Goal: Information Seeking & Learning: Learn about a topic

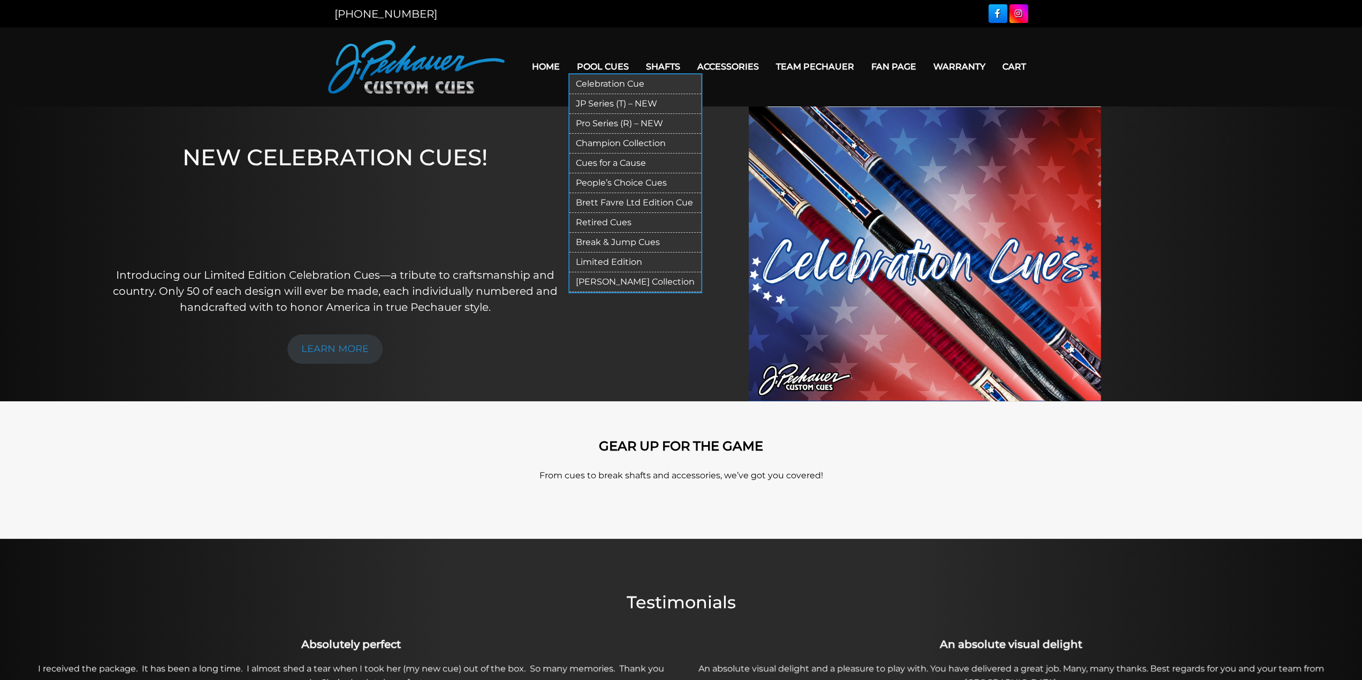
click at [602, 218] on link "Retired Cues" at bounding box center [635, 223] width 132 height 20
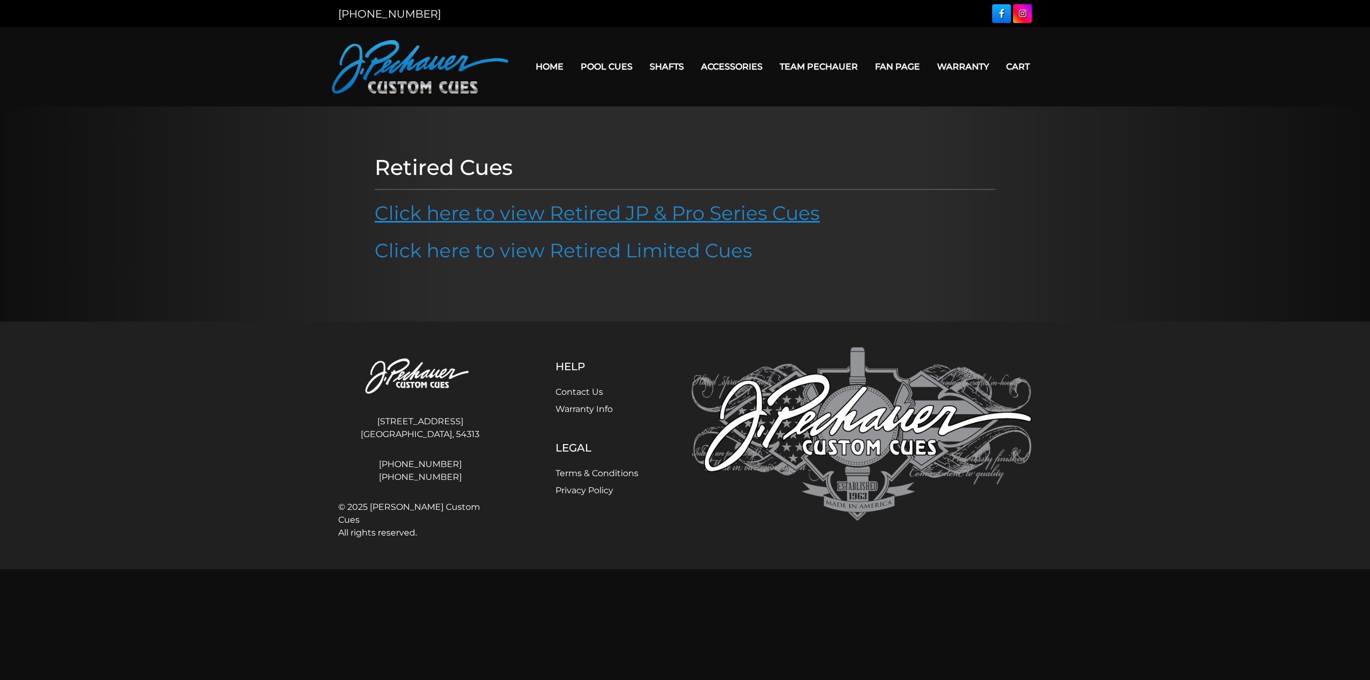
click at [488, 215] on link "Click here to view Retired JP & Pro Series Cues" at bounding box center [597, 213] width 445 height 24
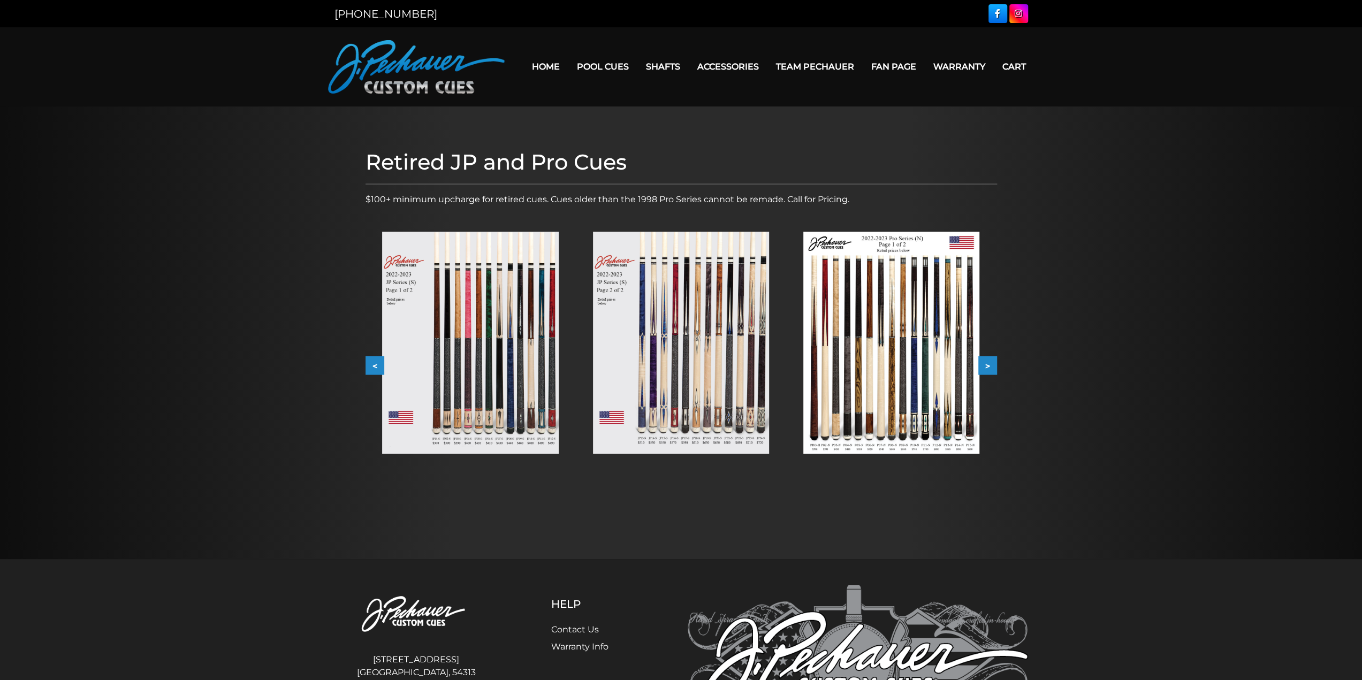
click at [448, 339] on img at bounding box center [470, 343] width 176 height 222
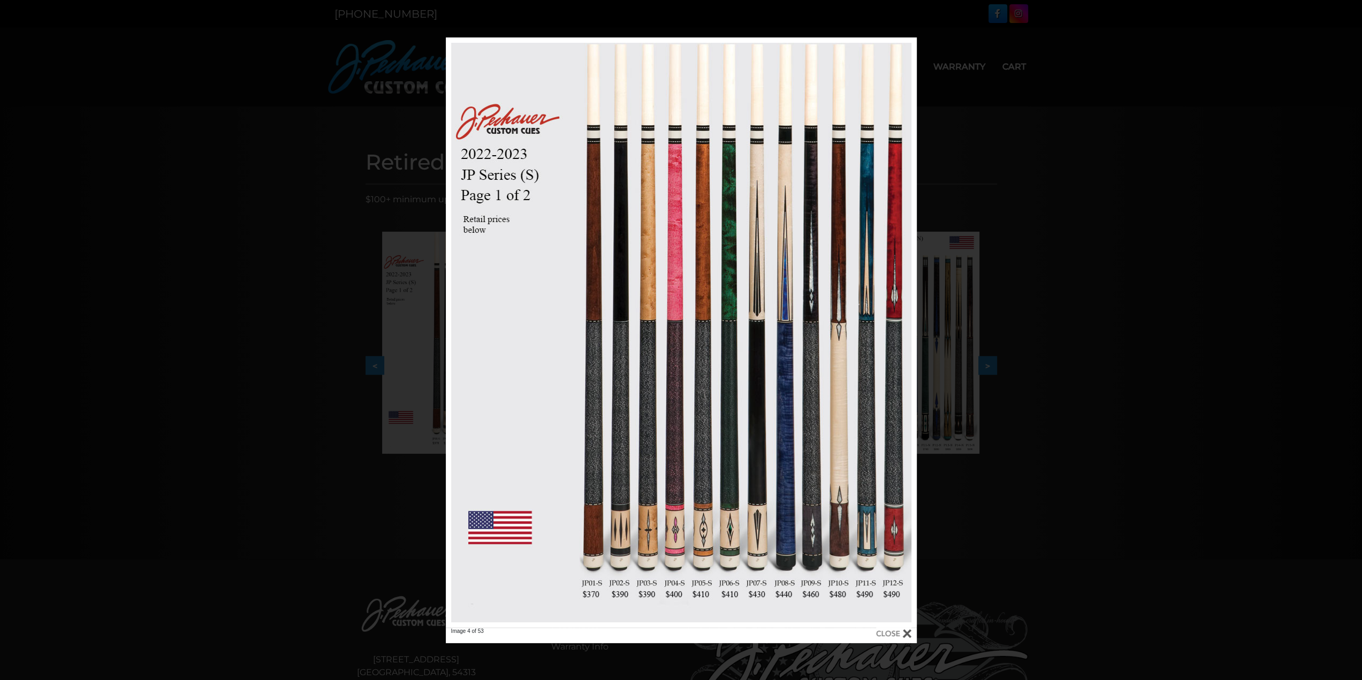
click at [1127, 329] on div "Image 4 of 53" at bounding box center [681, 340] width 1362 height 606
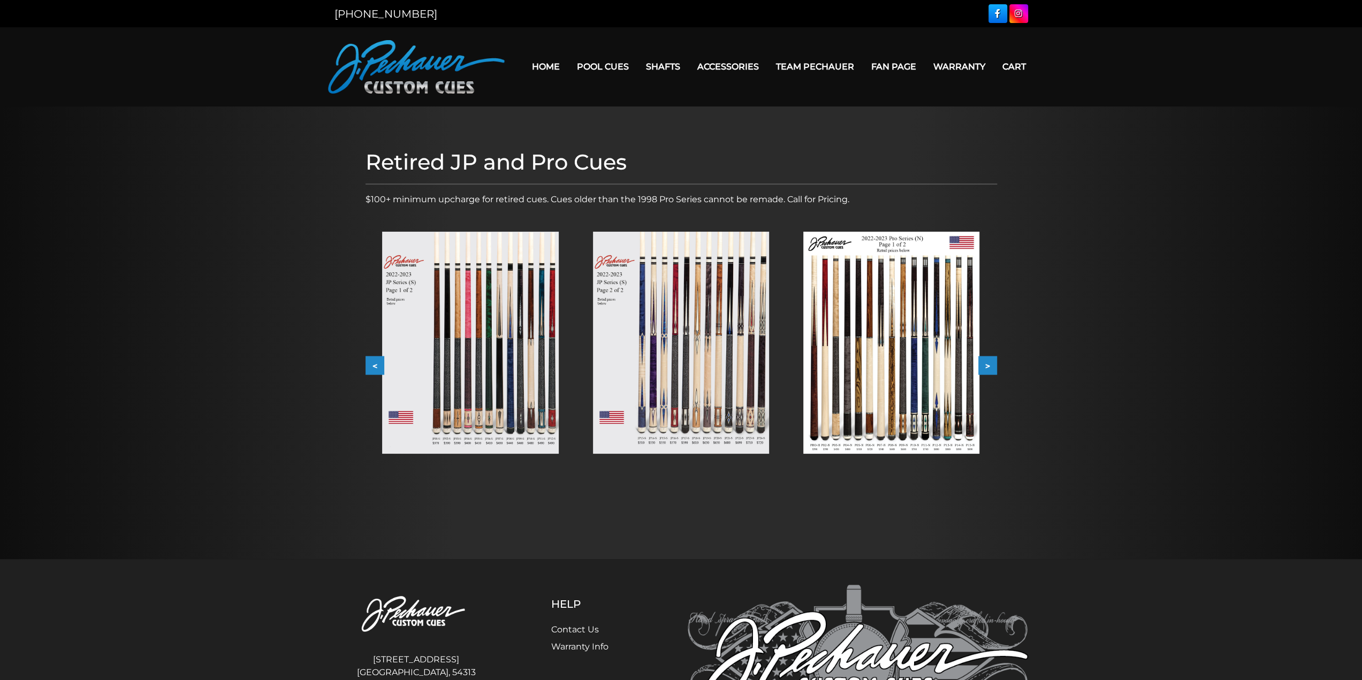
click at [482, 344] on img at bounding box center [470, 343] width 176 height 222
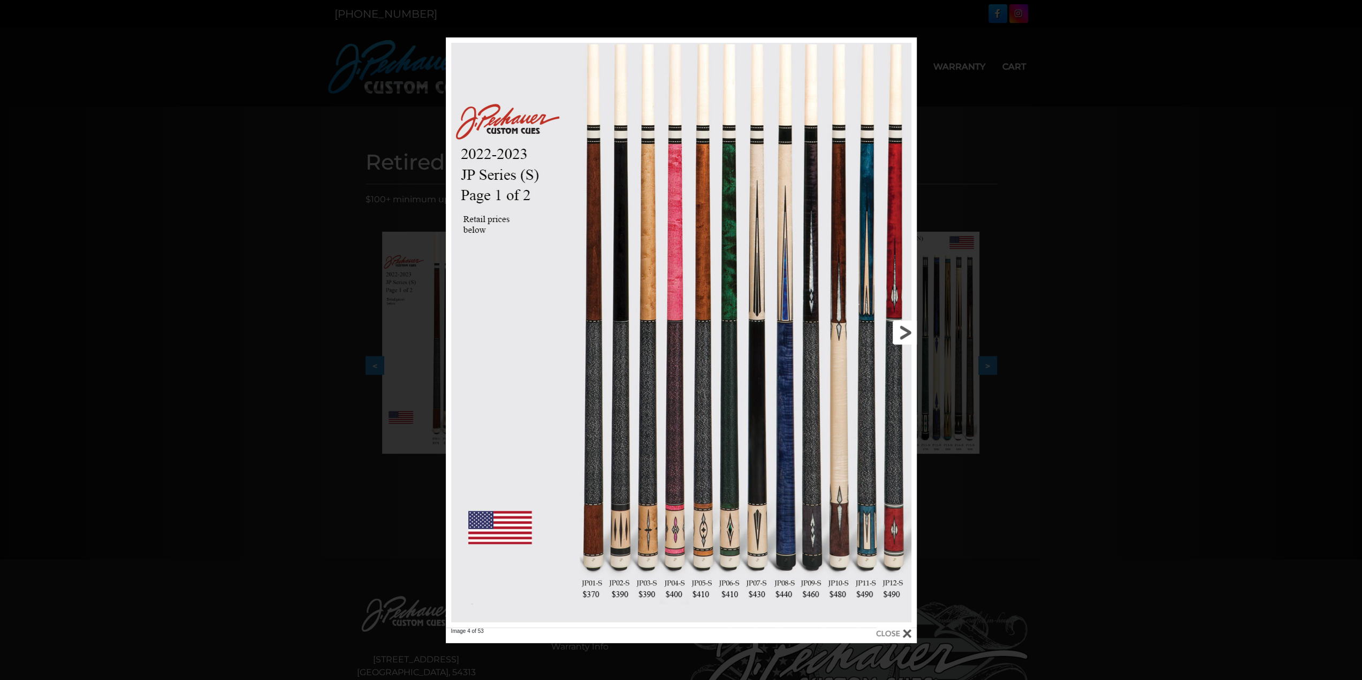
click at [902, 336] on link at bounding box center [811, 332] width 212 height 590
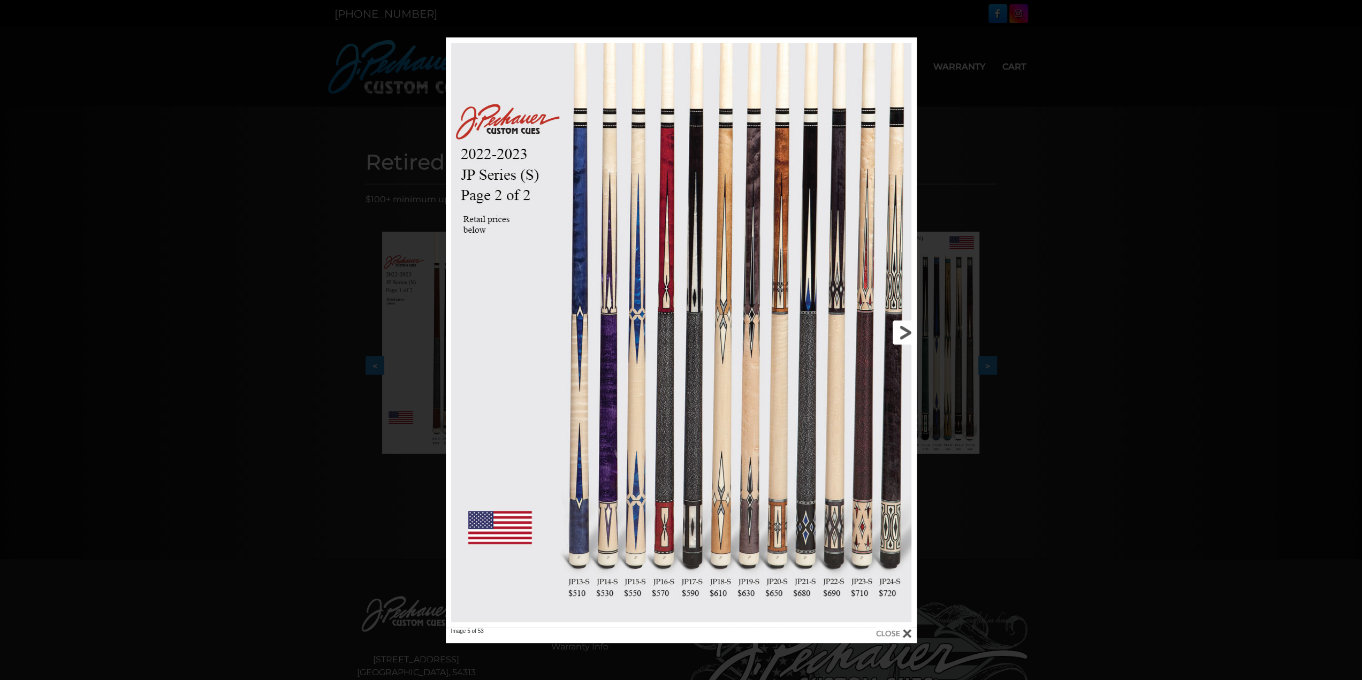
click at [899, 332] on link at bounding box center [811, 332] width 212 height 590
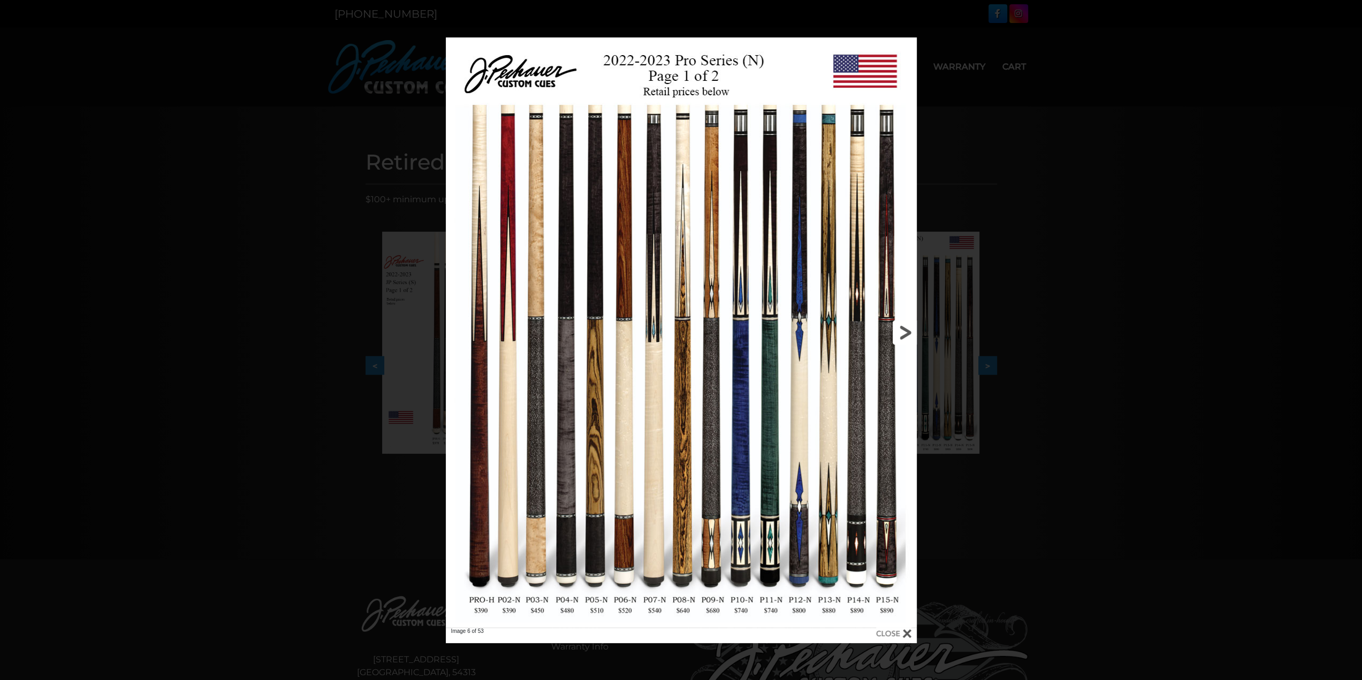
click at [899, 331] on link at bounding box center [811, 332] width 212 height 590
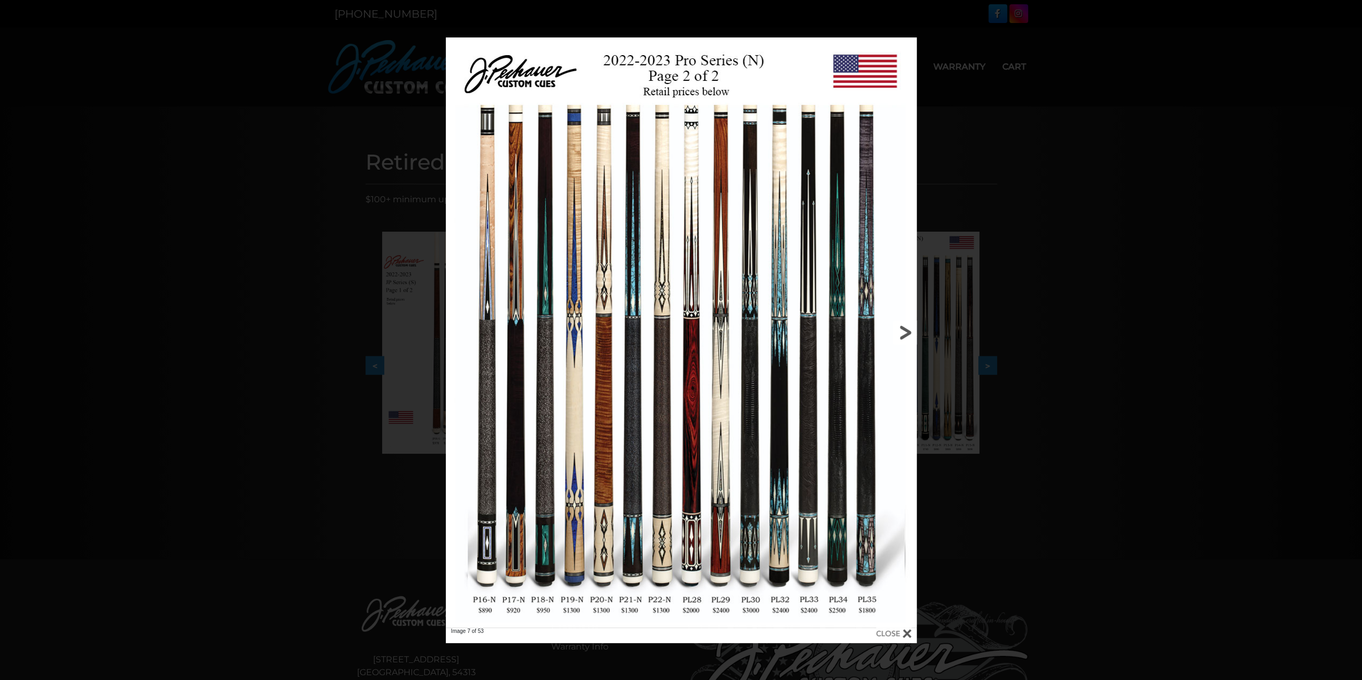
click at [906, 332] on link at bounding box center [811, 332] width 212 height 590
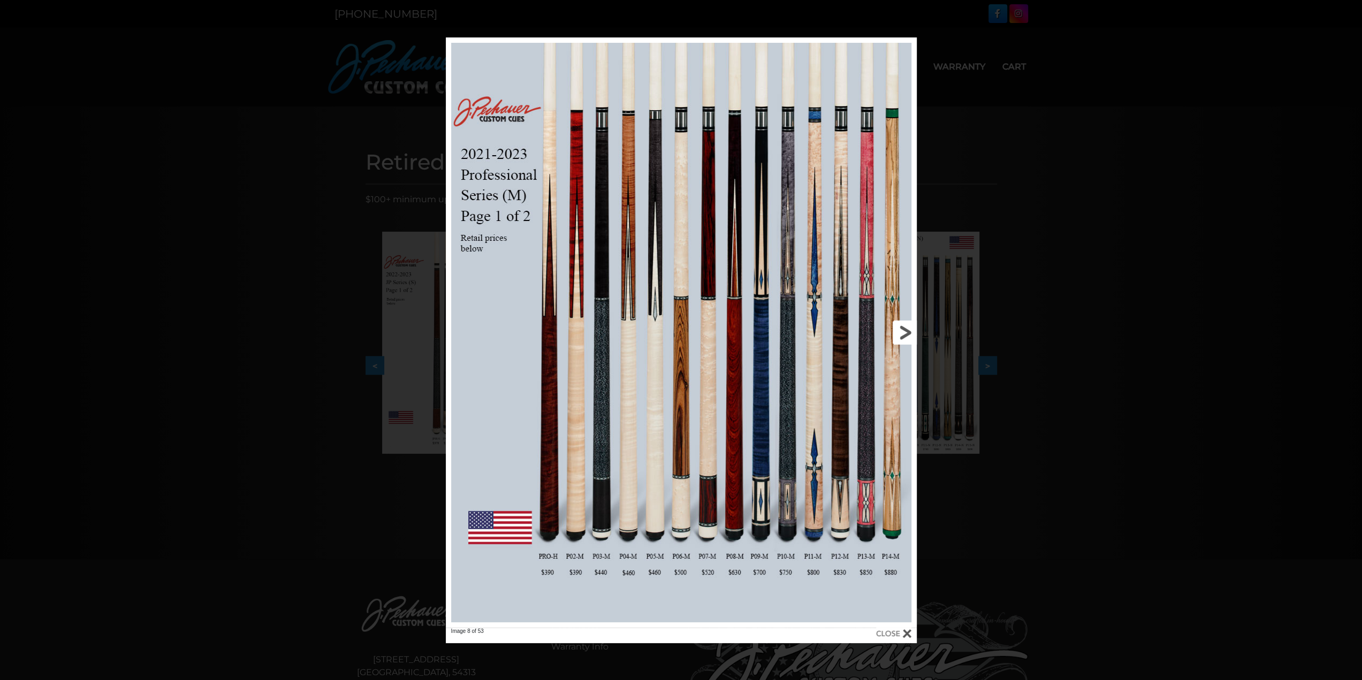
click at [906, 328] on link at bounding box center [811, 332] width 212 height 590
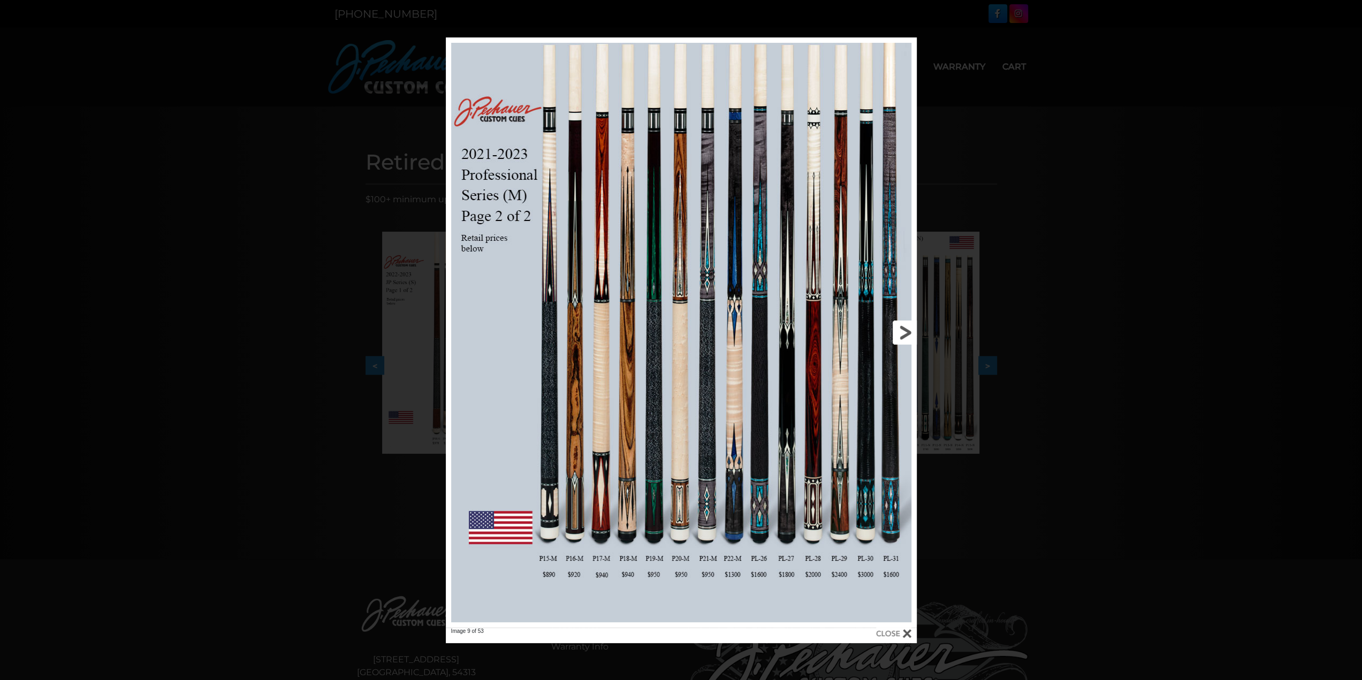
click at [907, 330] on link at bounding box center [811, 332] width 212 height 590
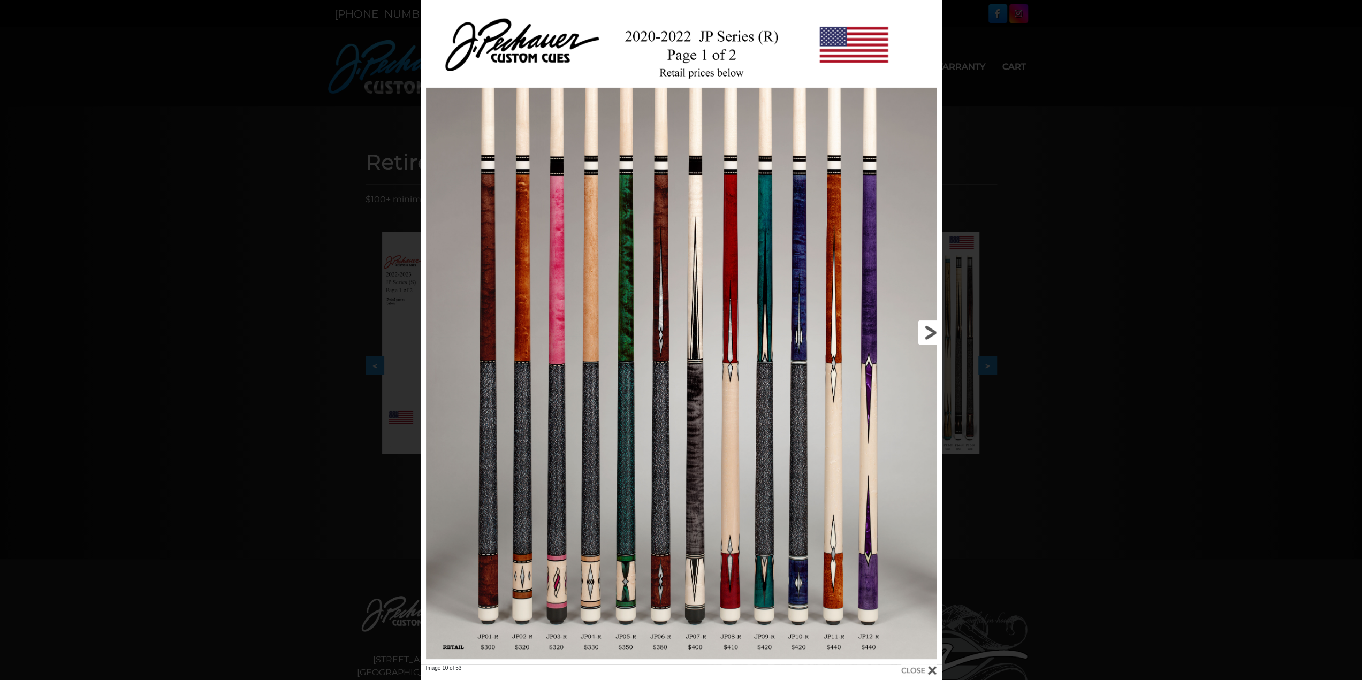
click at [938, 329] on link at bounding box center [824, 332] width 234 height 665
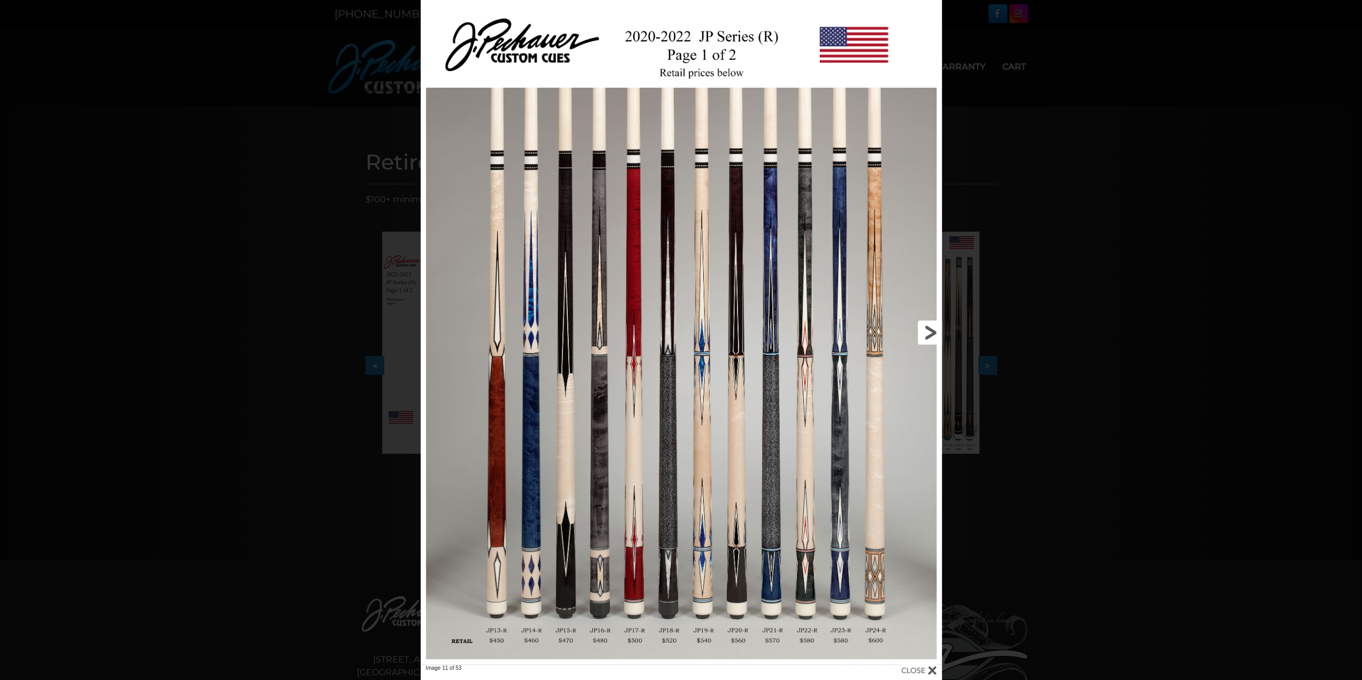
click at [937, 337] on link at bounding box center [824, 332] width 234 height 665
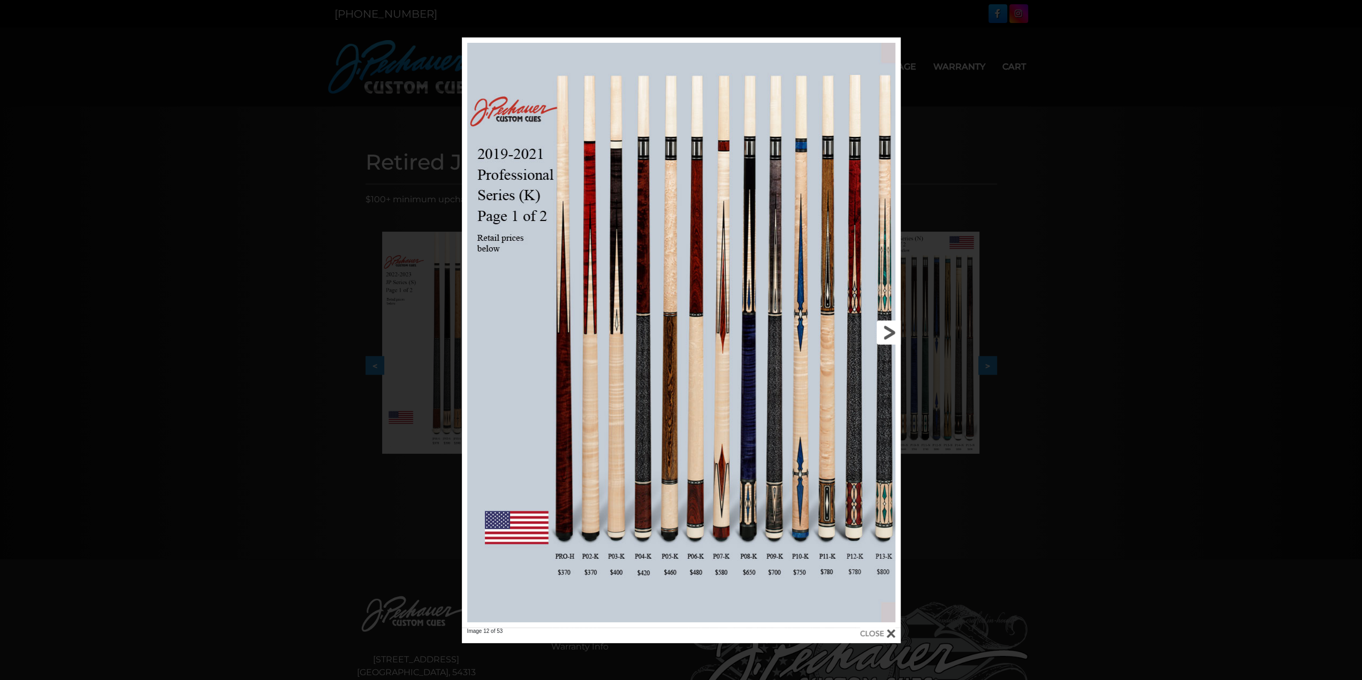
click at [884, 332] on link at bounding box center [802, 332] width 198 height 590
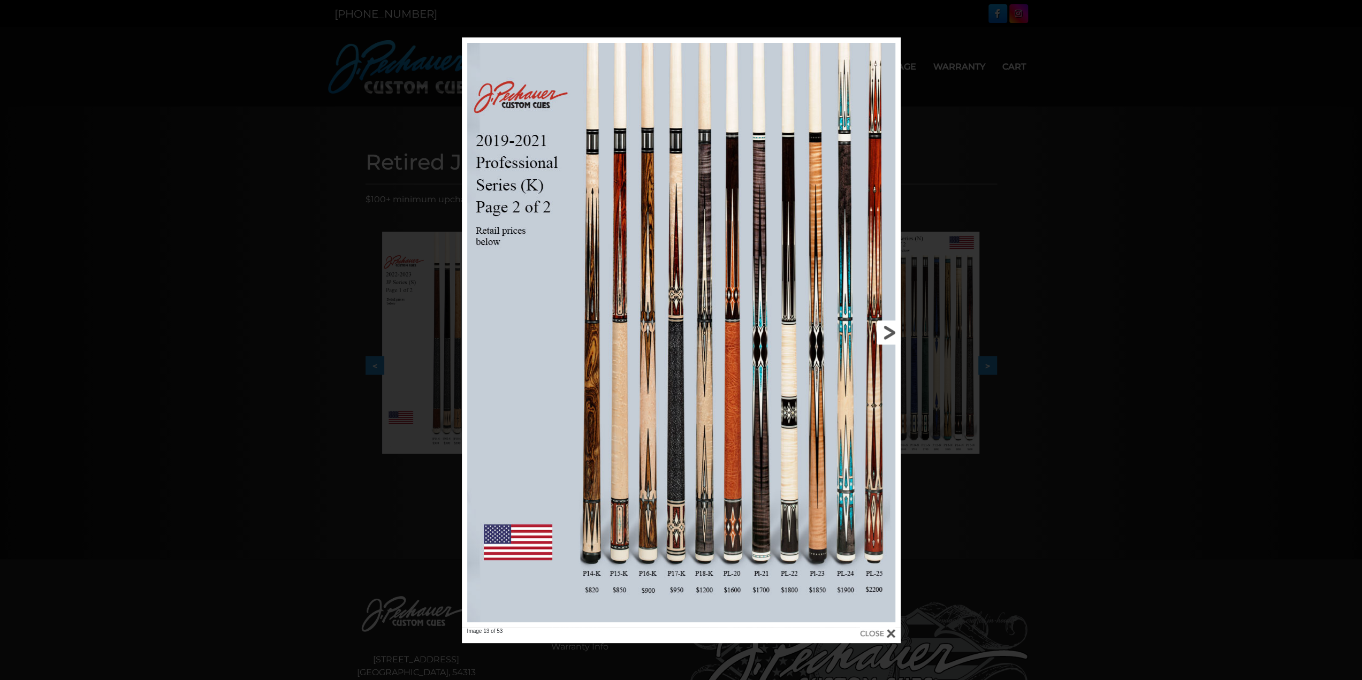
click at [893, 332] on link at bounding box center [802, 332] width 198 height 590
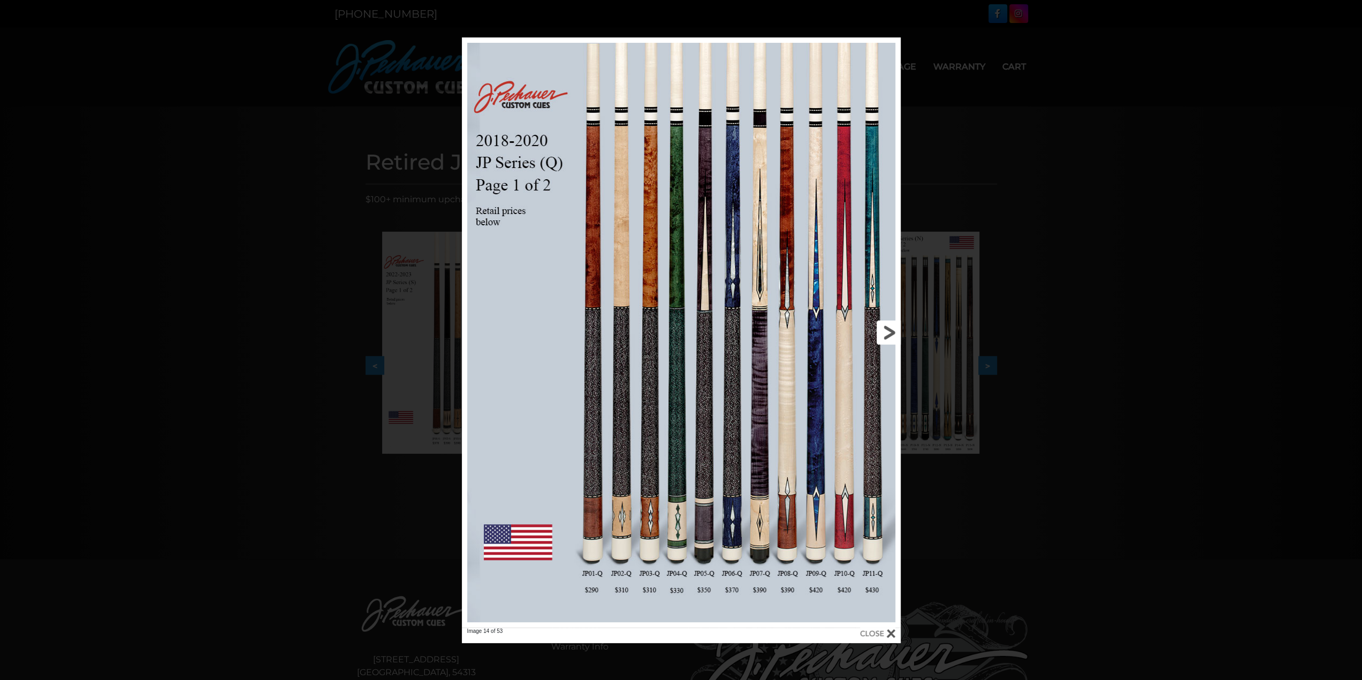
click at [890, 337] on link at bounding box center [802, 332] width 198 height 590
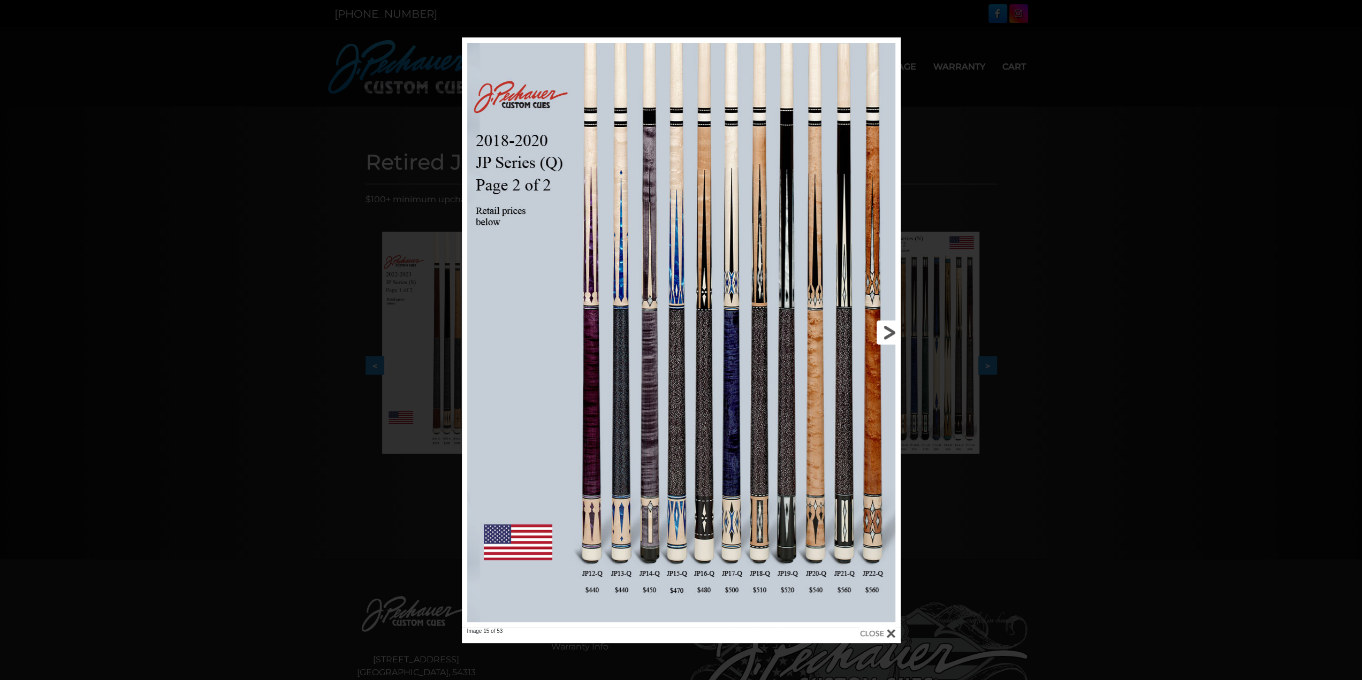
click at [885, 340] on link at bounding box center [802, 332] width 198 height 590
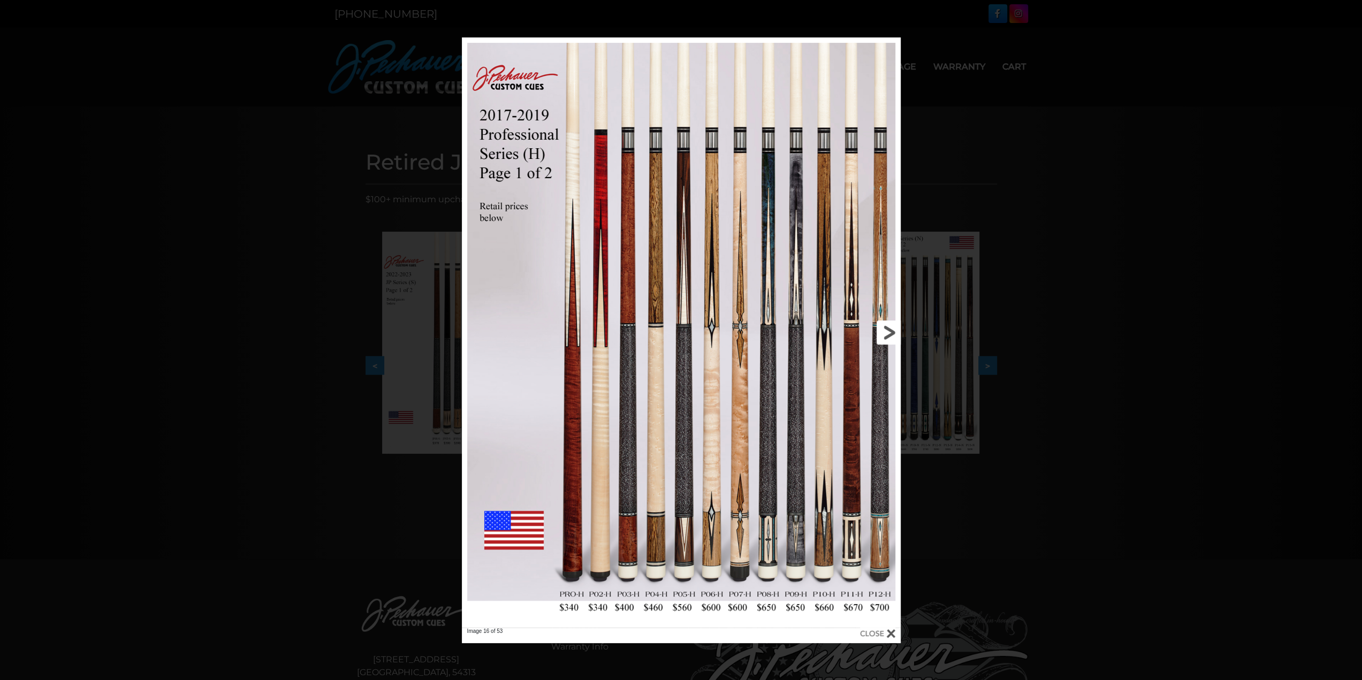
click at [876, 336] on link at bounding box center [802, 332] width 198 height 590
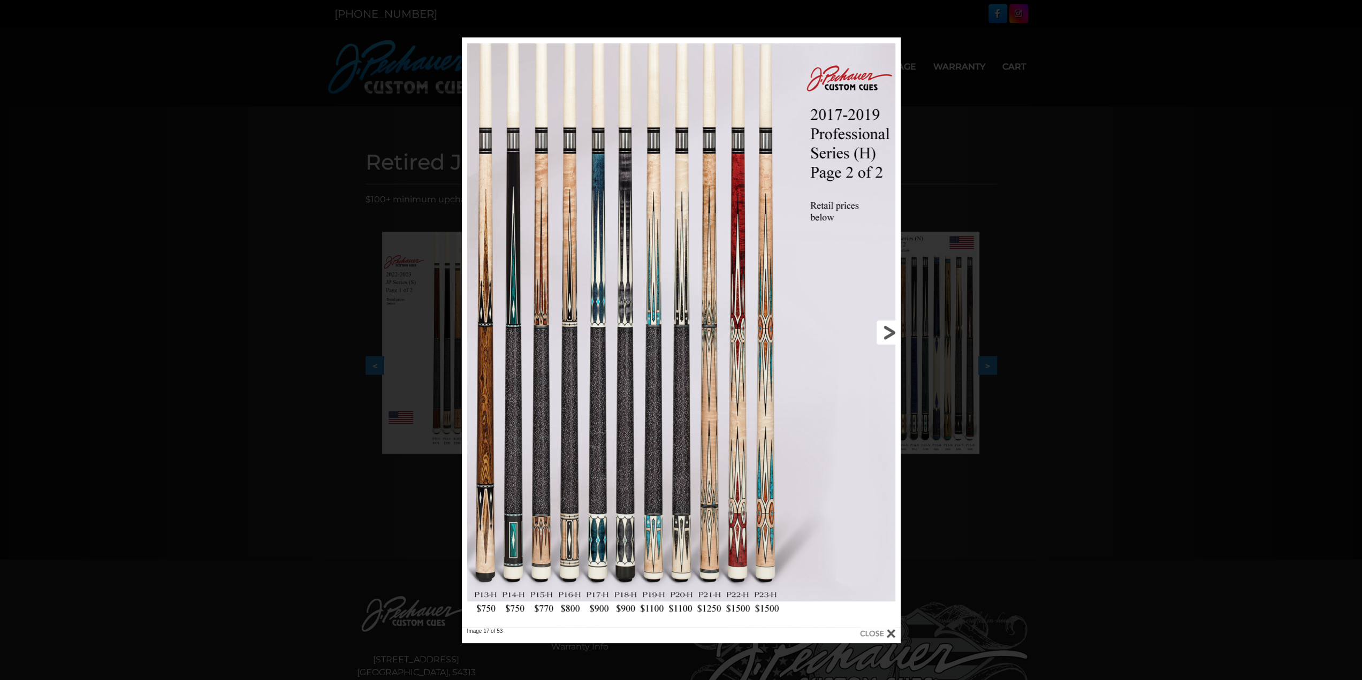
click at [885, 335] on link at bounding box center [802, 332] width 198 height 590
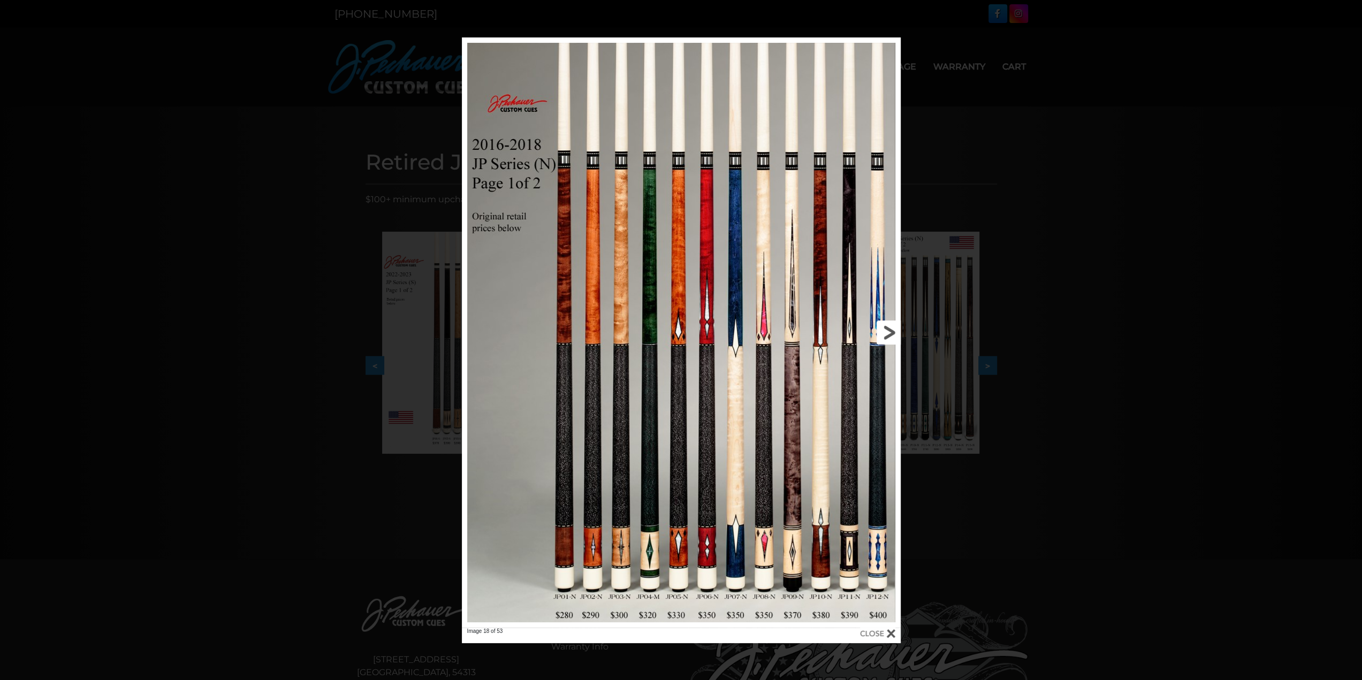
click at [889, 337] on link at bounding box center [802, 332] width 198 height 590
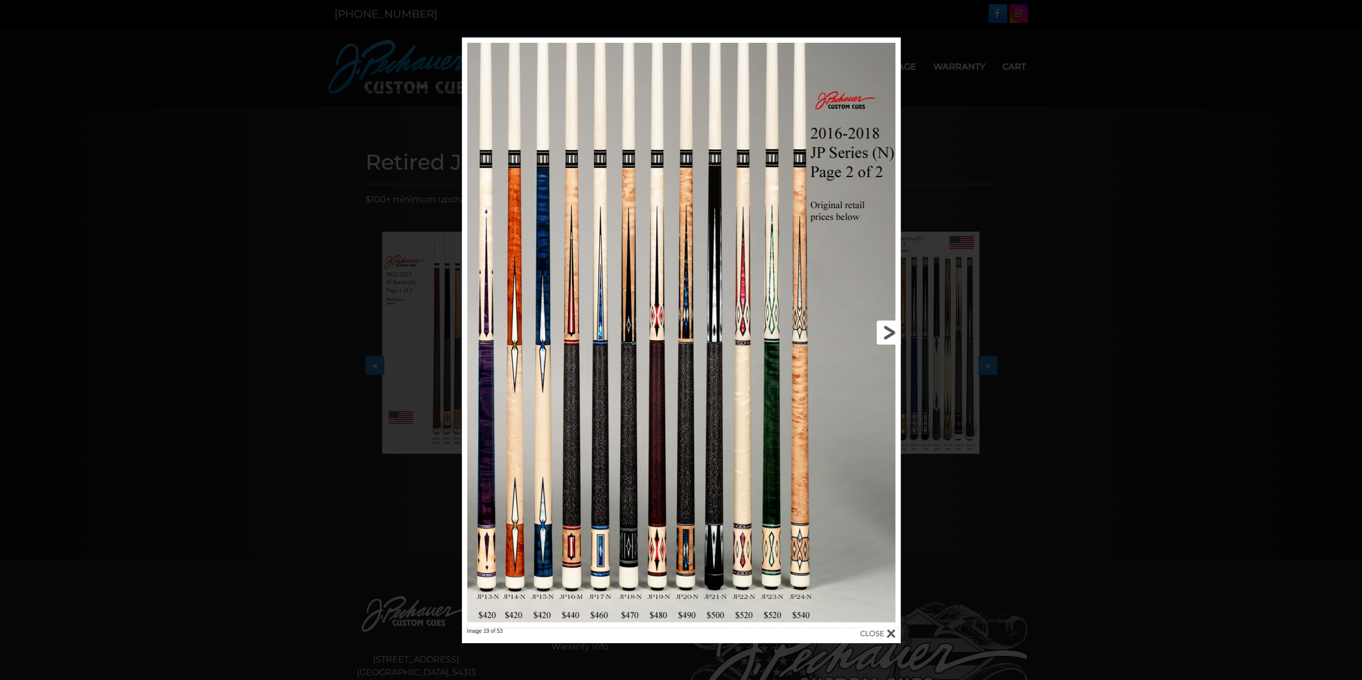
click at [889, 336] on link at bounding box center [802, 332] width 198 height 590
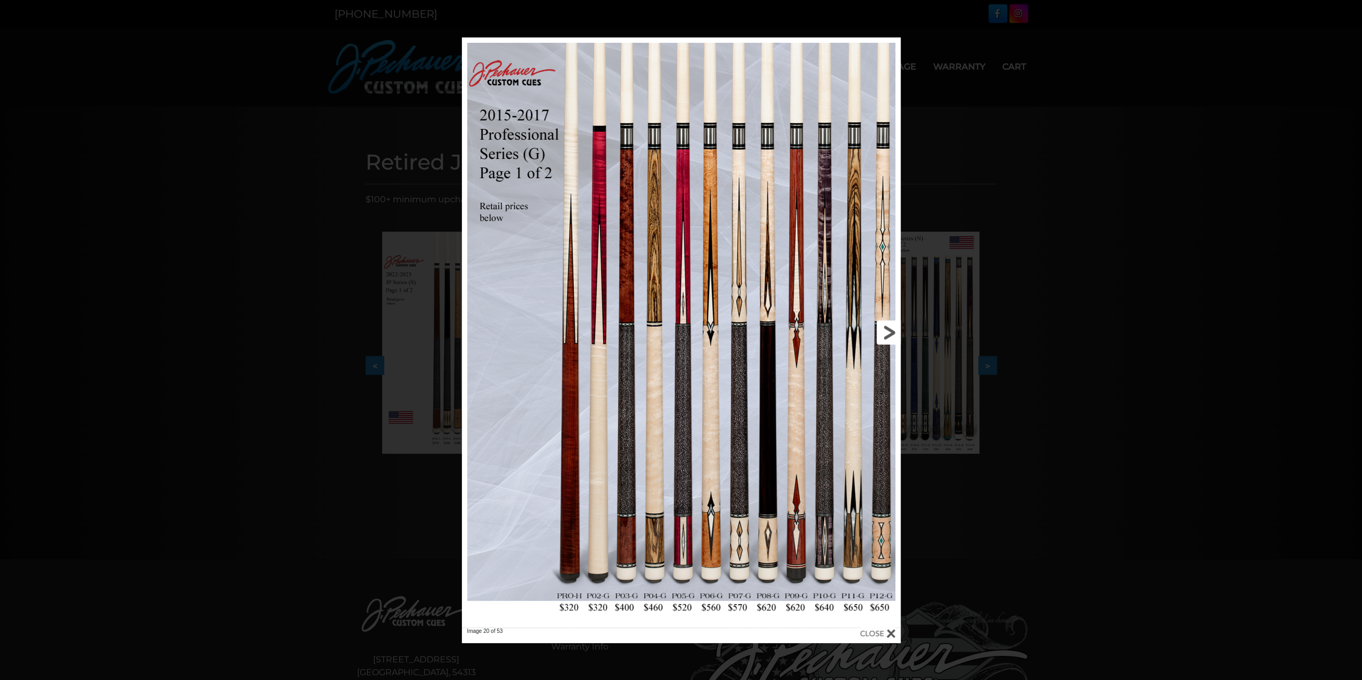
click at [887, 329] on link at bounding box center [802, 332] width 198 height 590
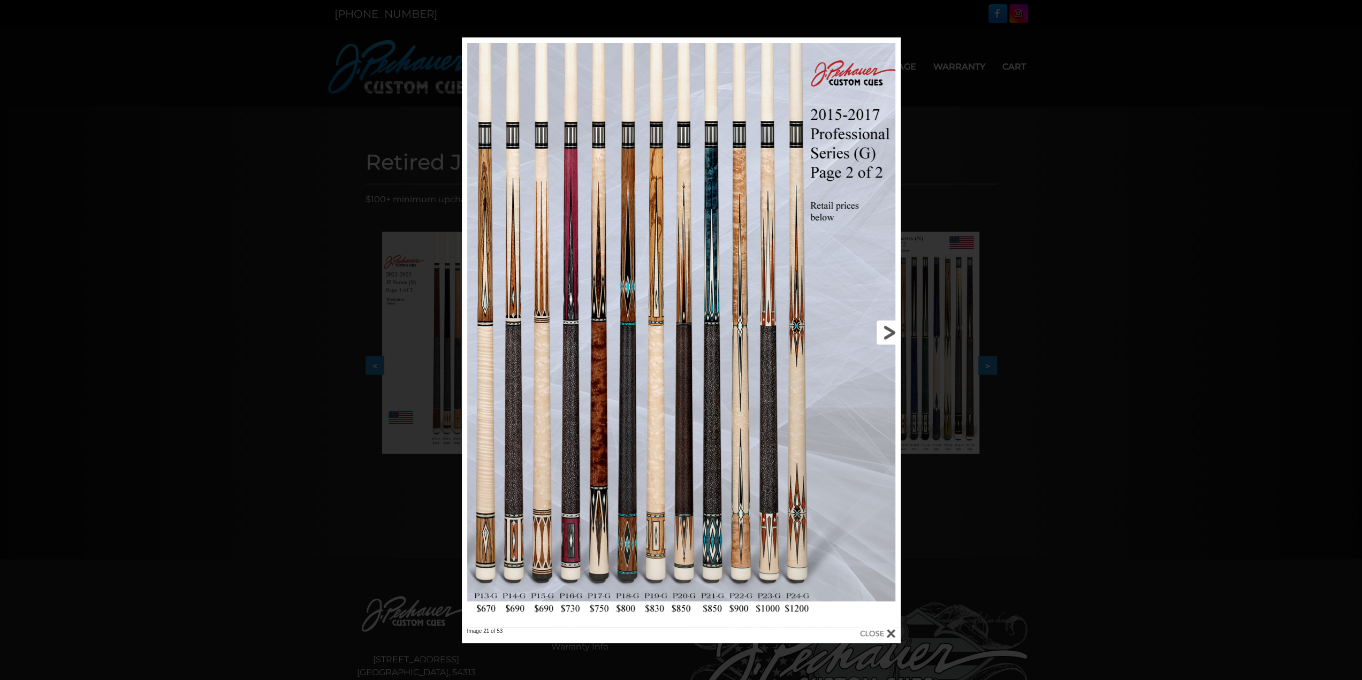
click at [887, 329] on link at bounding box center [802, 332] width 198 height 590
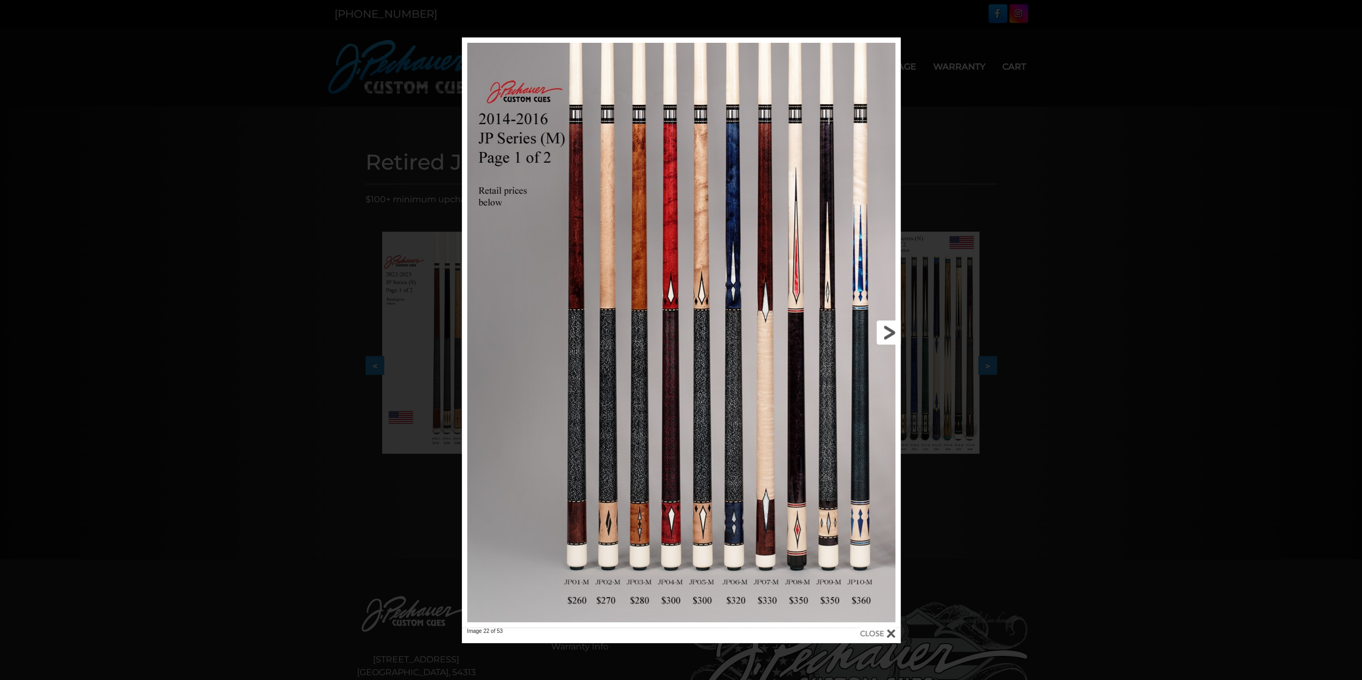
click at [887, 329] on link at bounding box center [802, 332] width 198 height 590
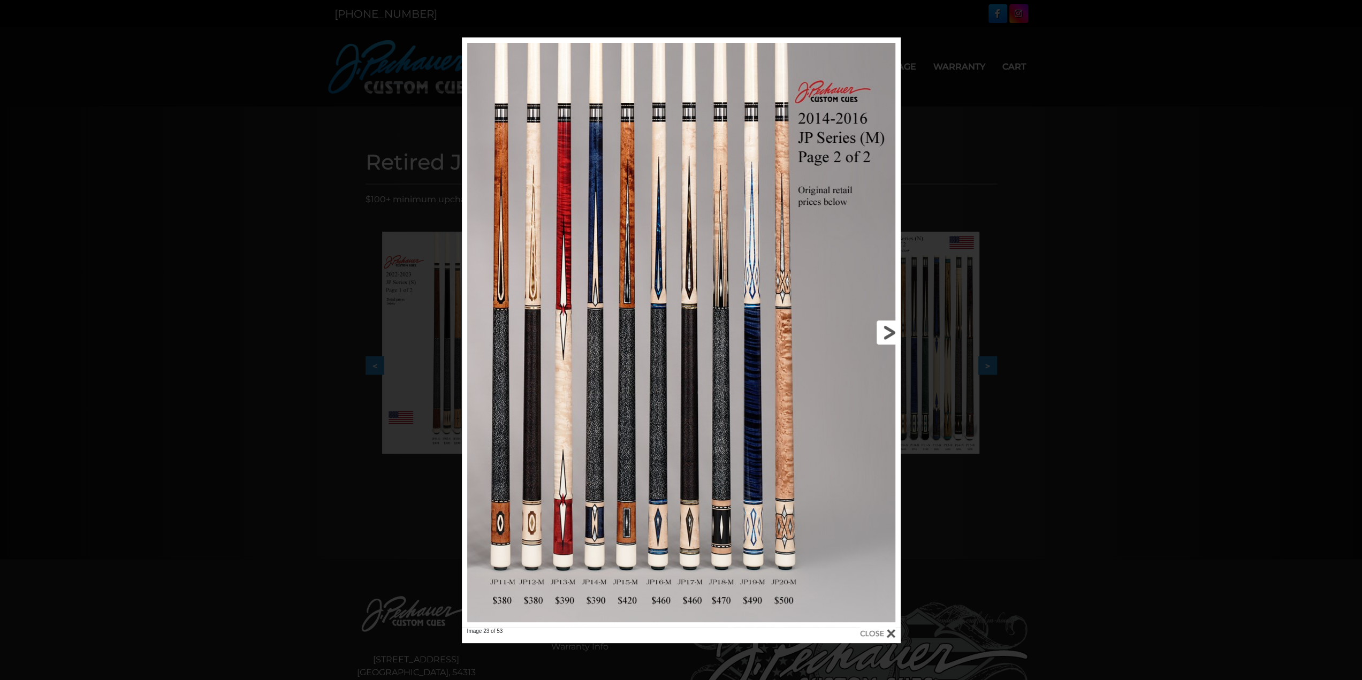
click at [887, 330] on link at bounding box center [802, 332] width 198 height 590
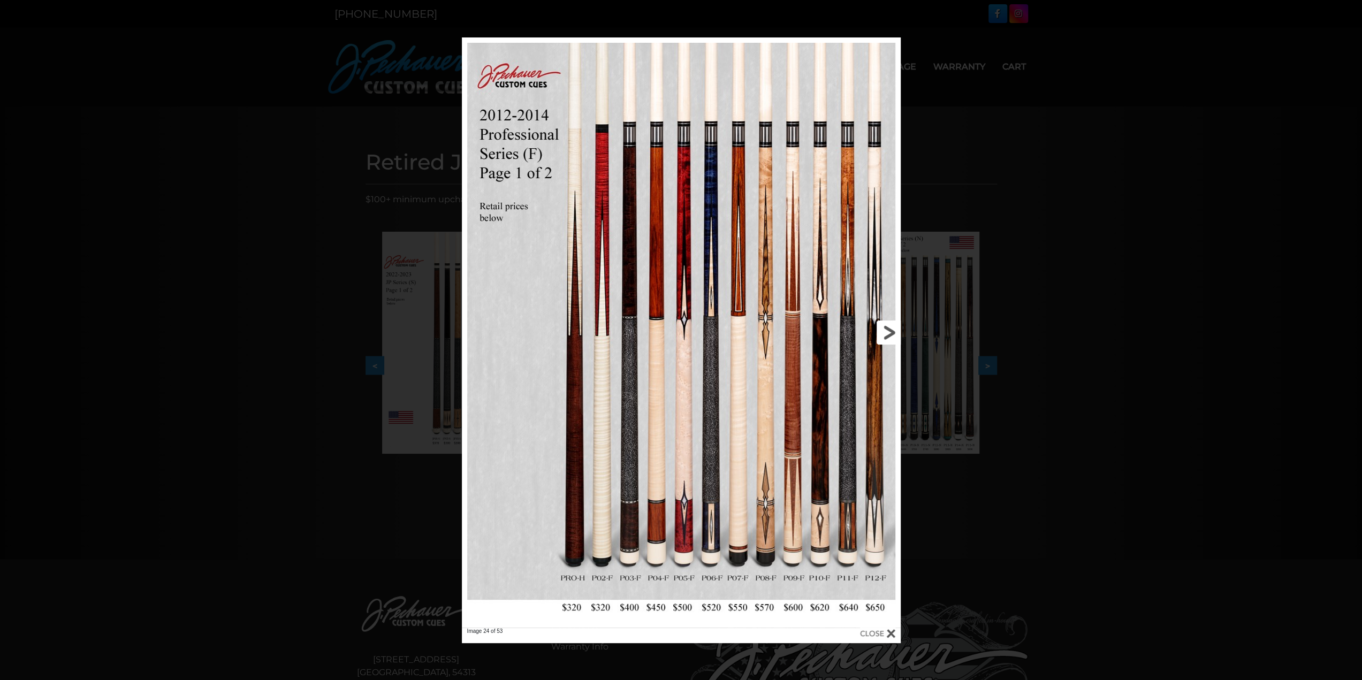
click at [887, 330] on link at bounding box center [802, 332] width 198 height 590
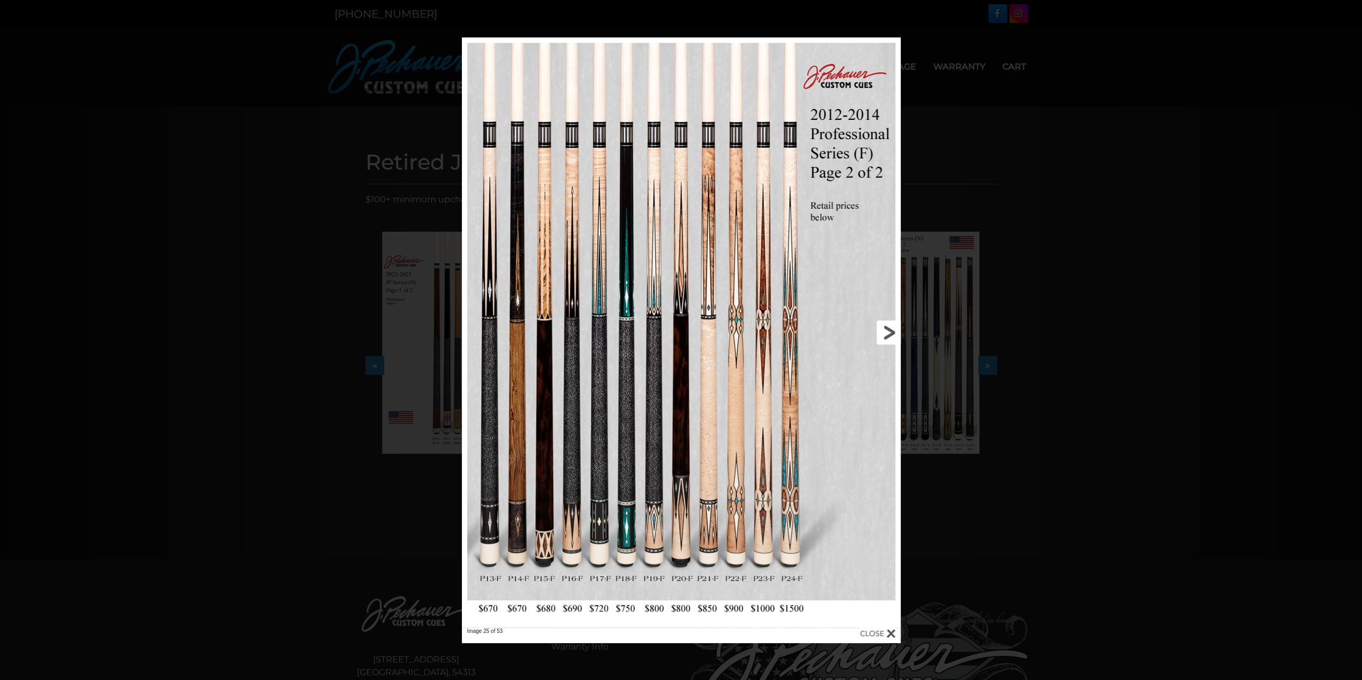
click at [890, 340] on link at bounding box center [802, 332] width 198 height 590
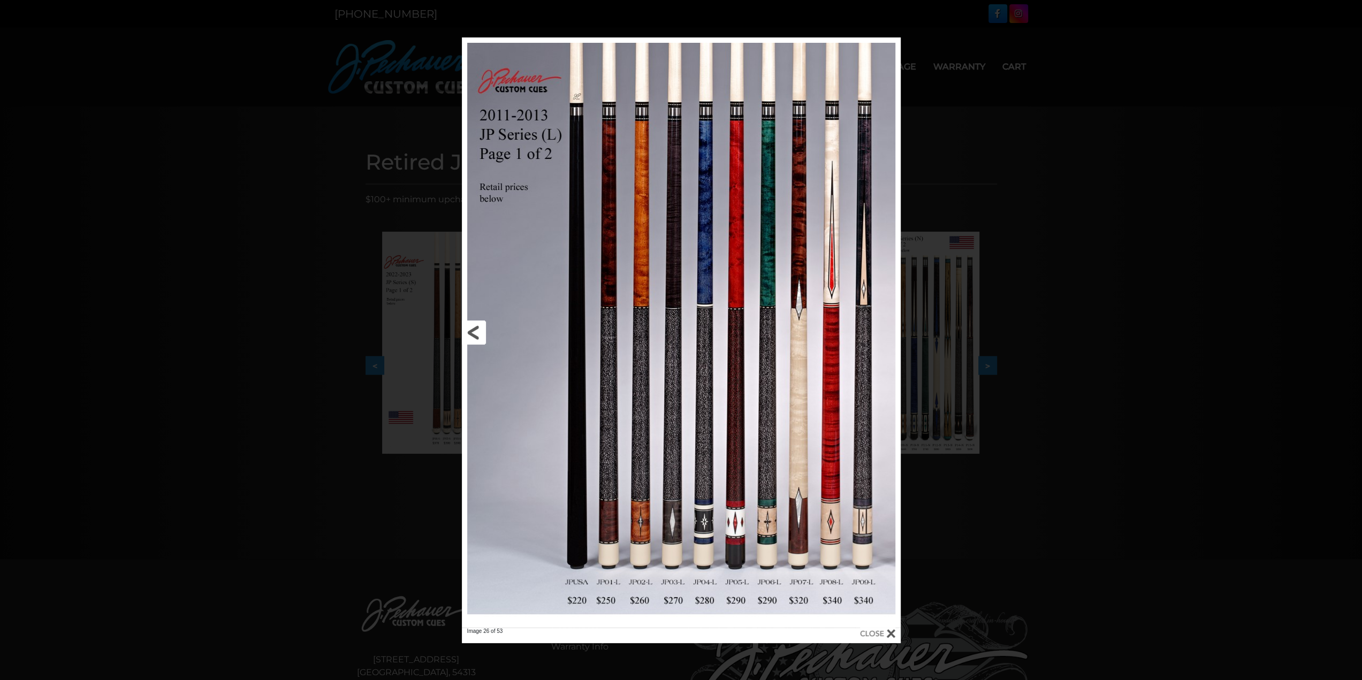
click at [474, 332] on link at bounding box center [561, 332] width 198 height 590
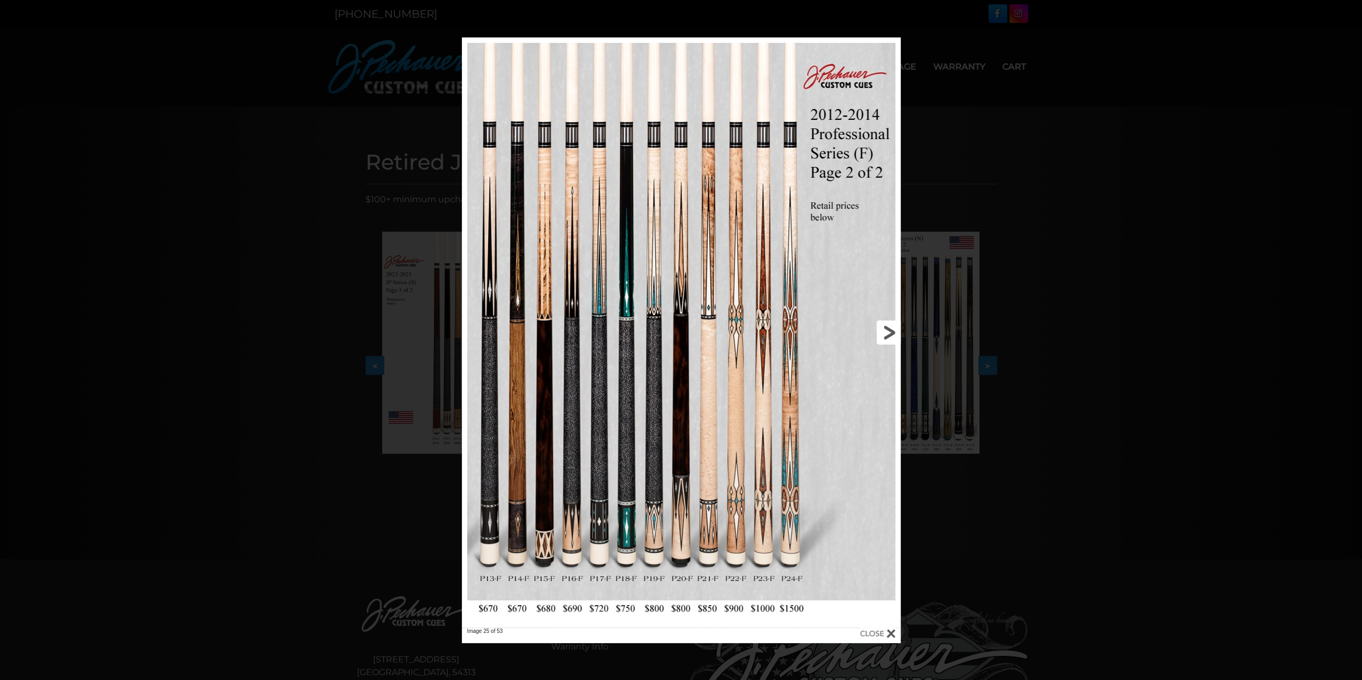
click at [888, 331] on link at bounding box center [802, 332] width 198 height 590
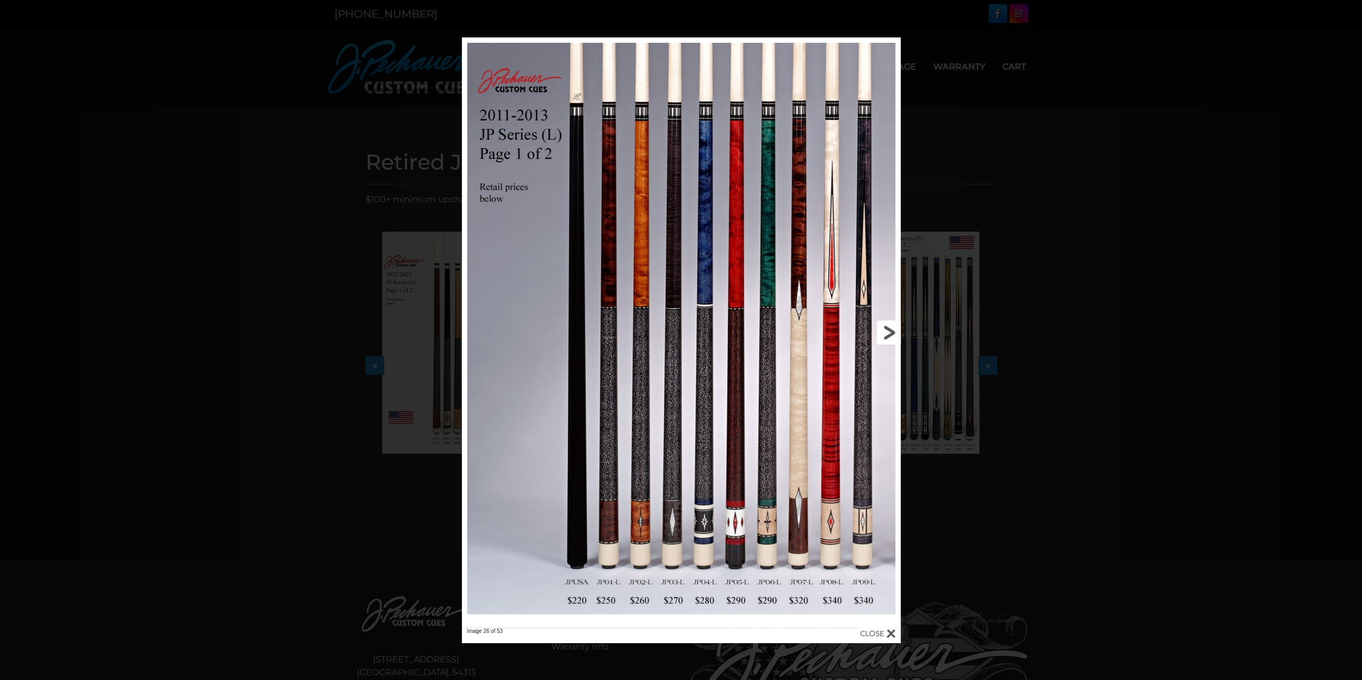
click at [888, 331] on link at bounding box center [802, 332] width 198 height 590
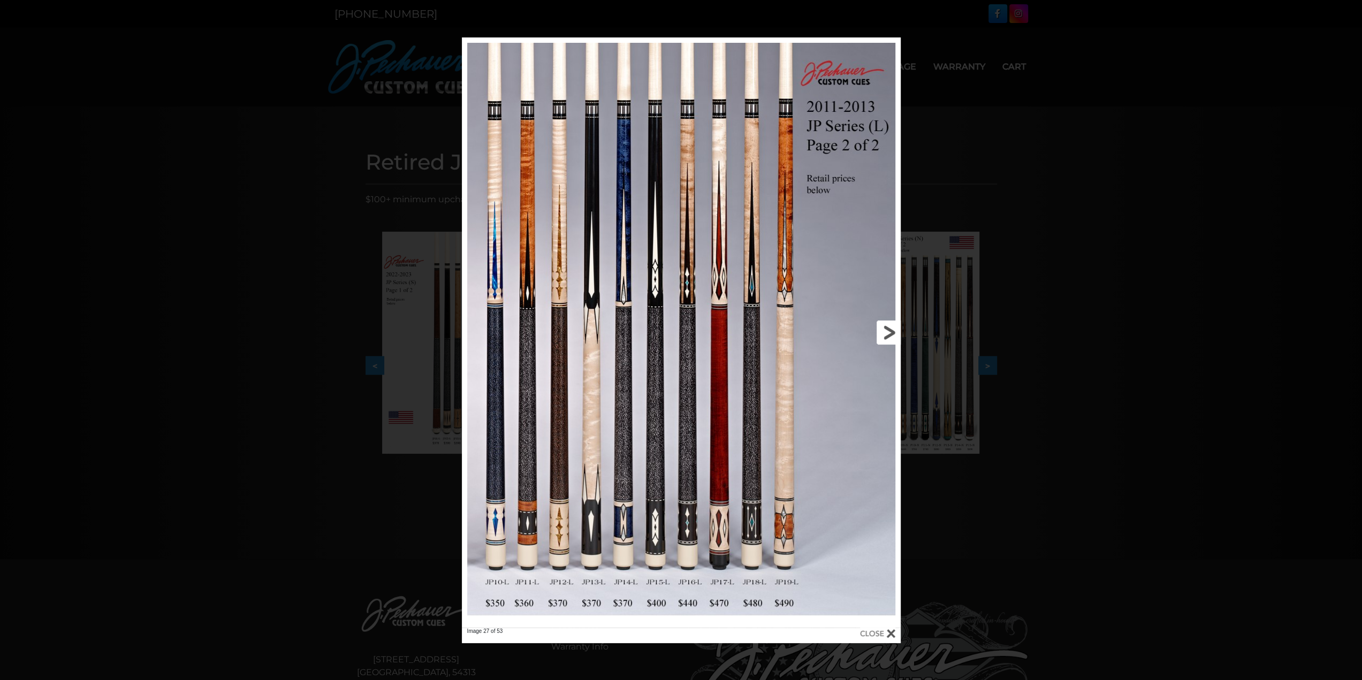
click at [888, 331] on link at bounding box center [802, 332] width 198 height 590
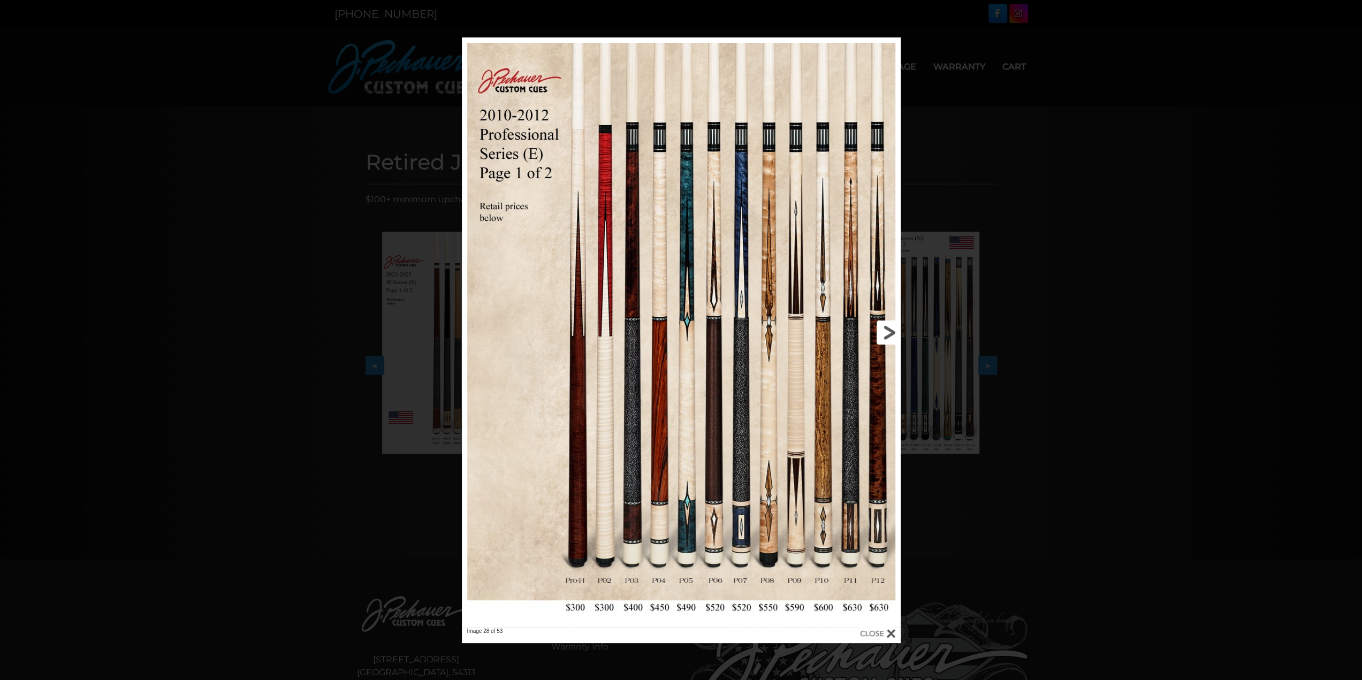
click at [888, 332] on link at bounding box center [802, 332] width 198 height 590
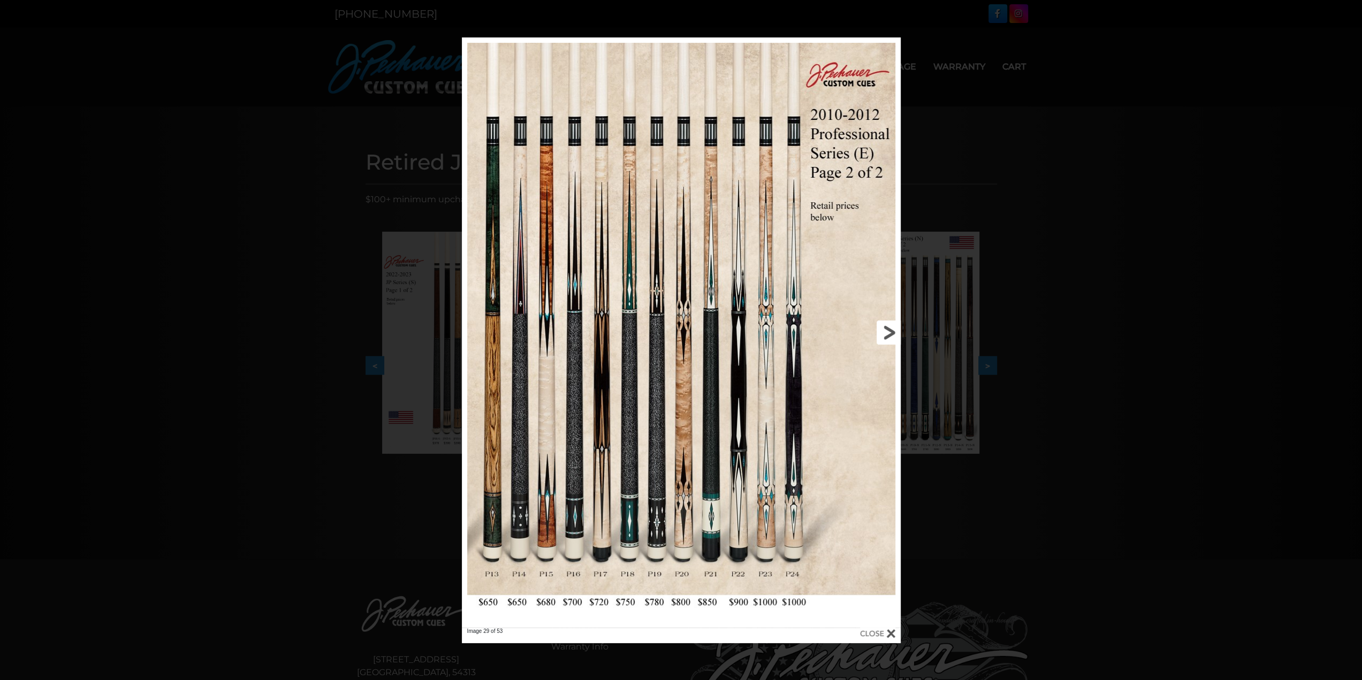
click at [888, 334] on link at bounding box center [802, 332] width 198 height 590
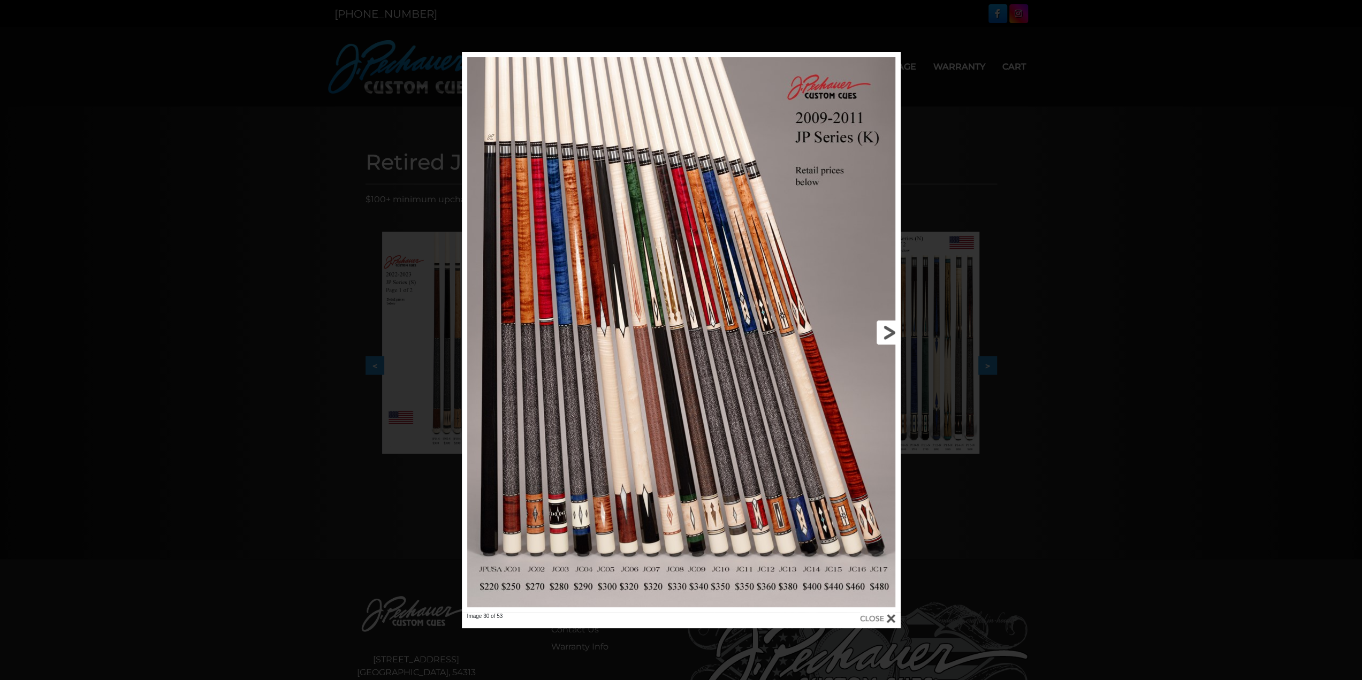
click at [888, 334] on link at bounding box center [802, 332] width 198 height 561
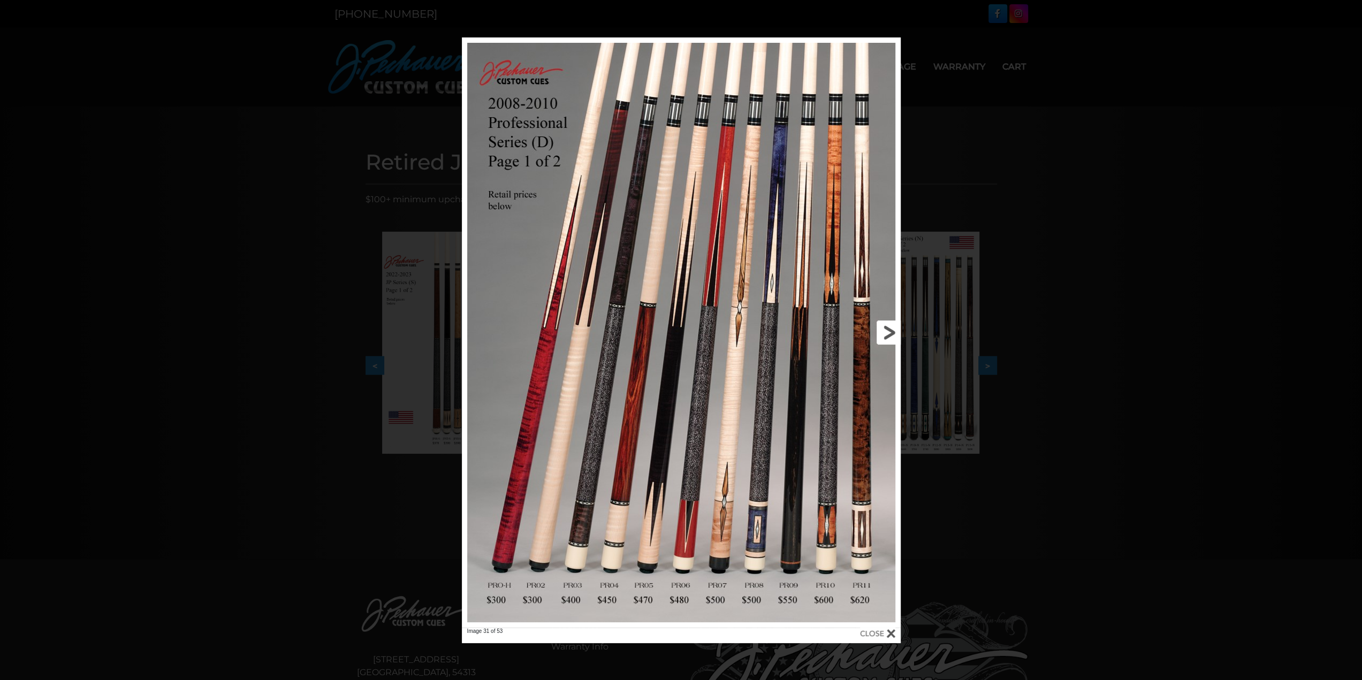
click at [886, 327] on link at bounding box center [802, 332] width 198 height 590
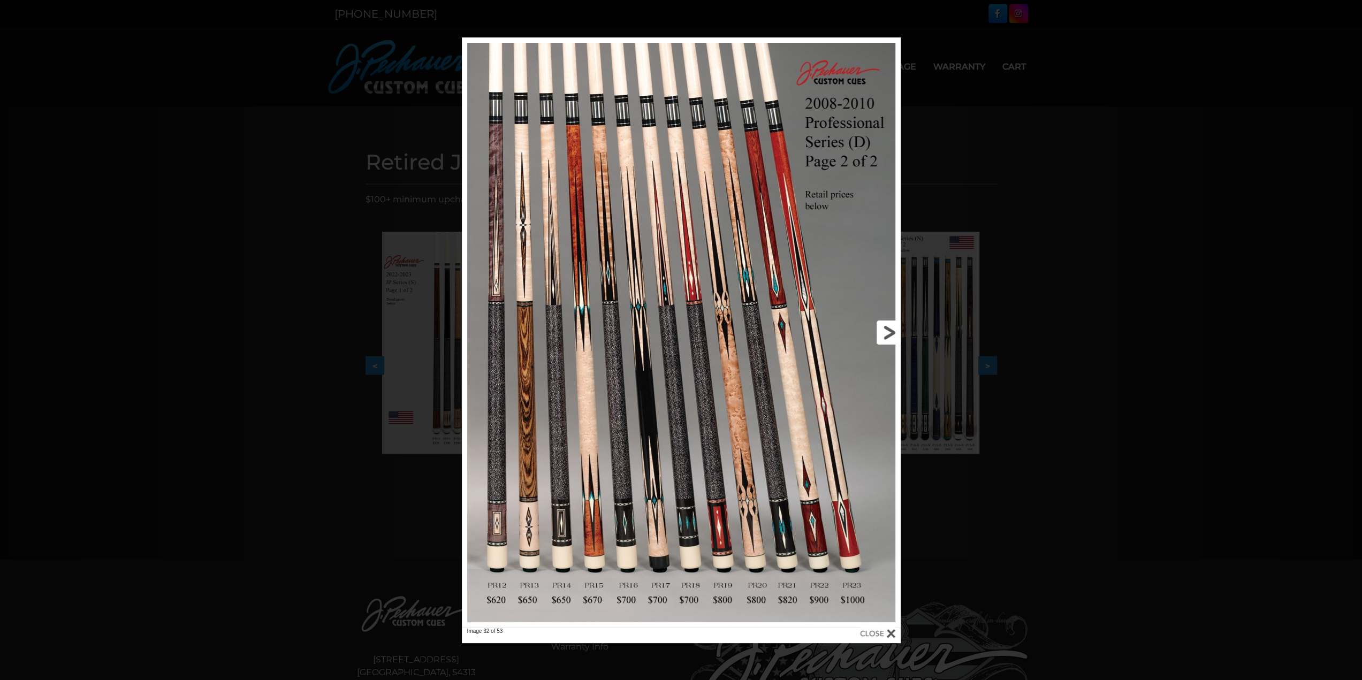
click at [886, 327] on link at bounding box center [802, 332] width 198 height 590
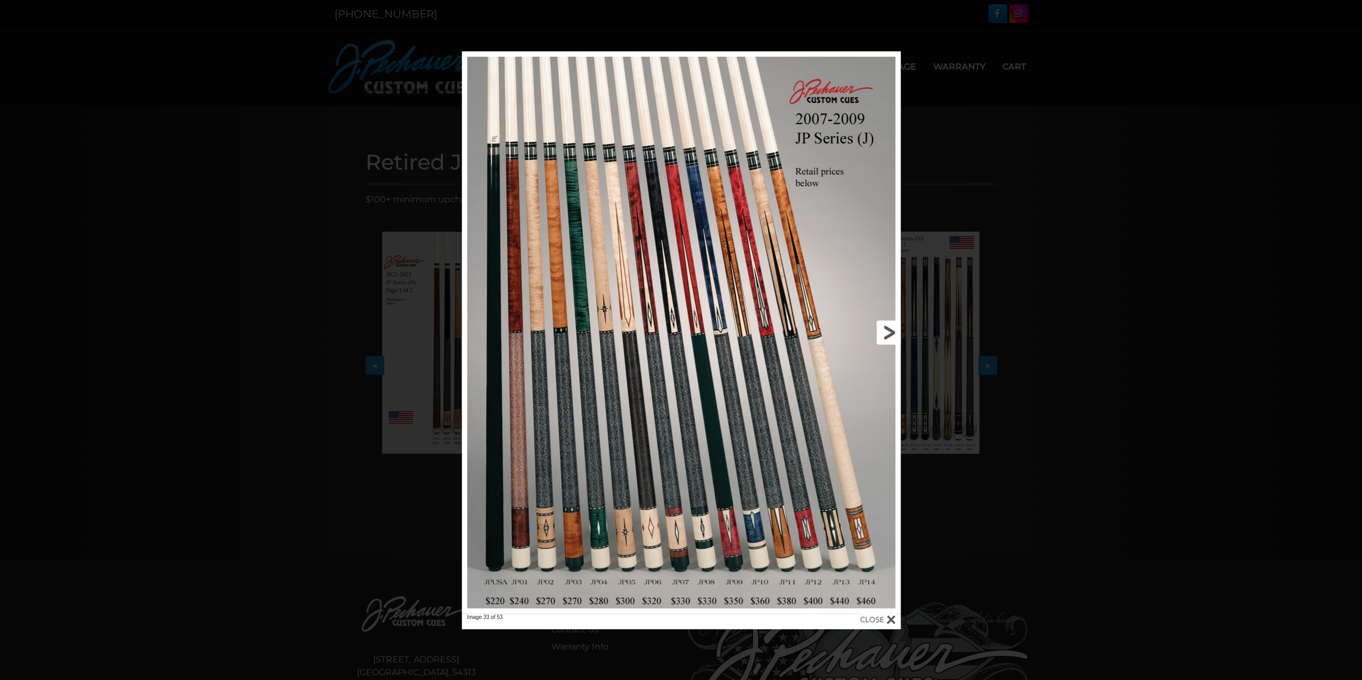
click at [886, 327] on link at bounding box center [802, 332] width 198 height 563
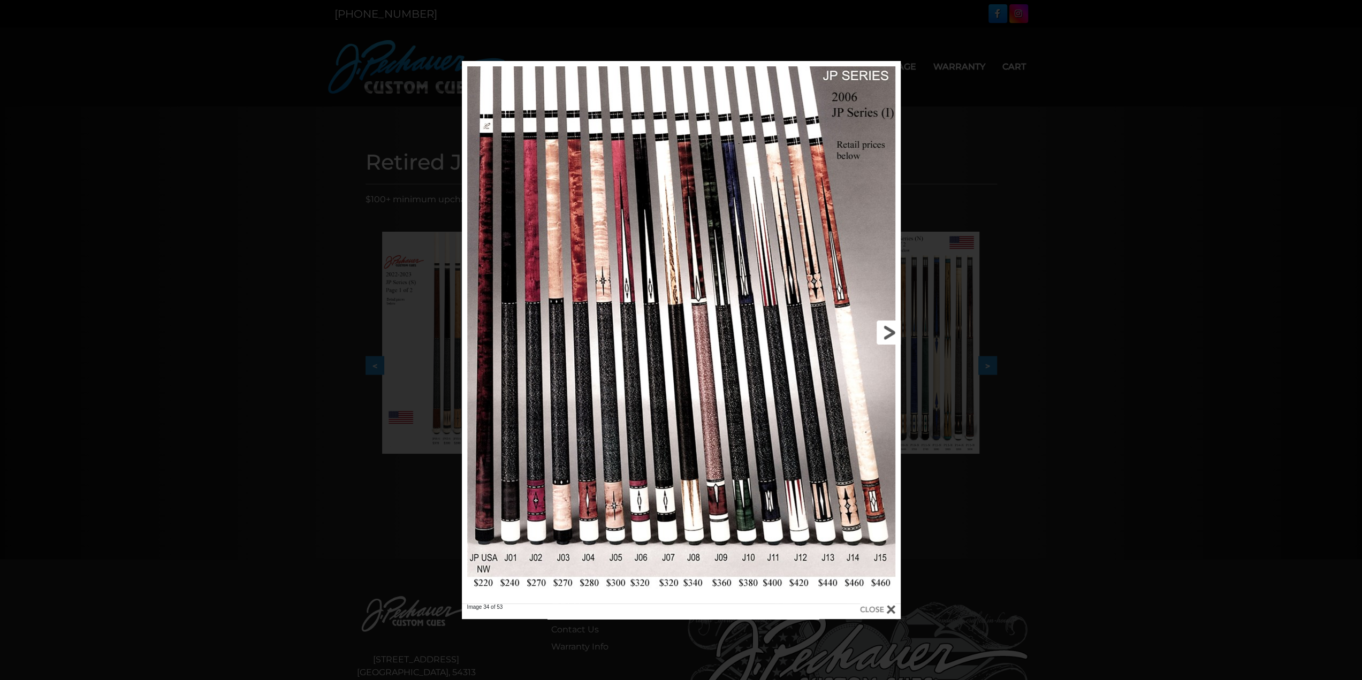
click at [886, 327] on link at bounding box center [802, 332] width 198 height 543
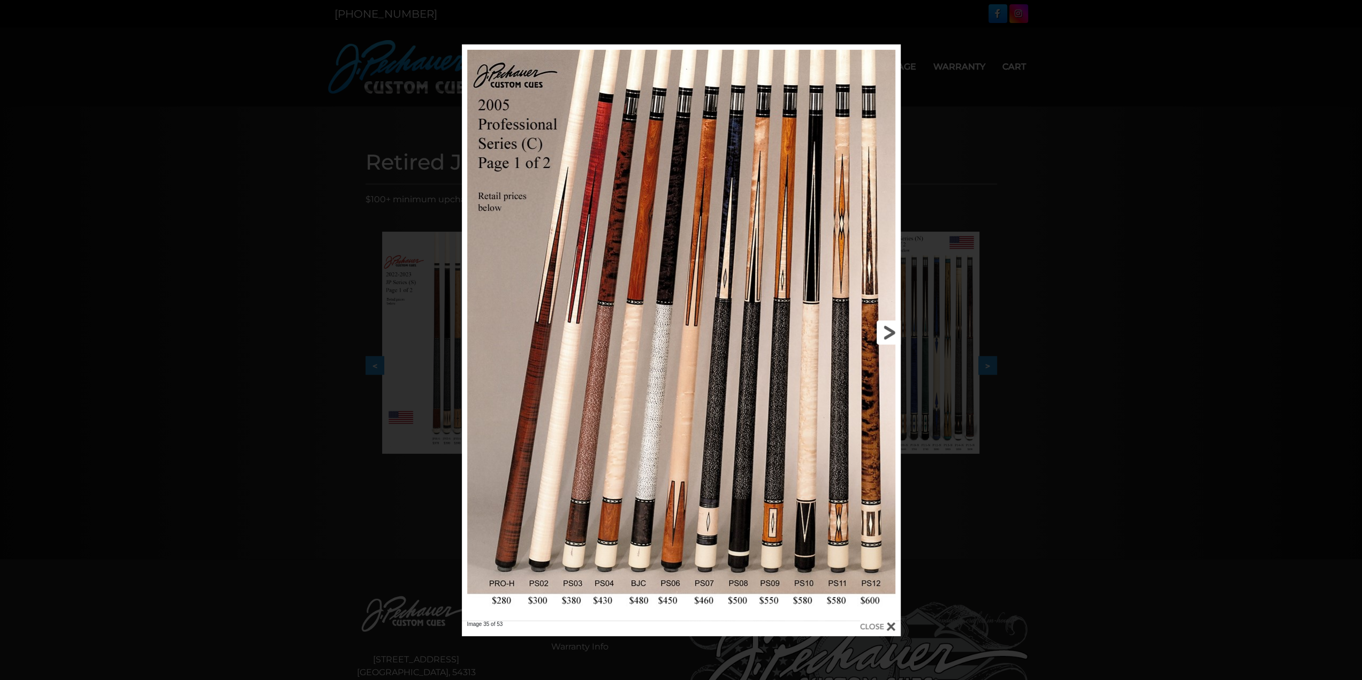
click at [886, 327] on link at bounding box center [802, 332] width 198 height 576
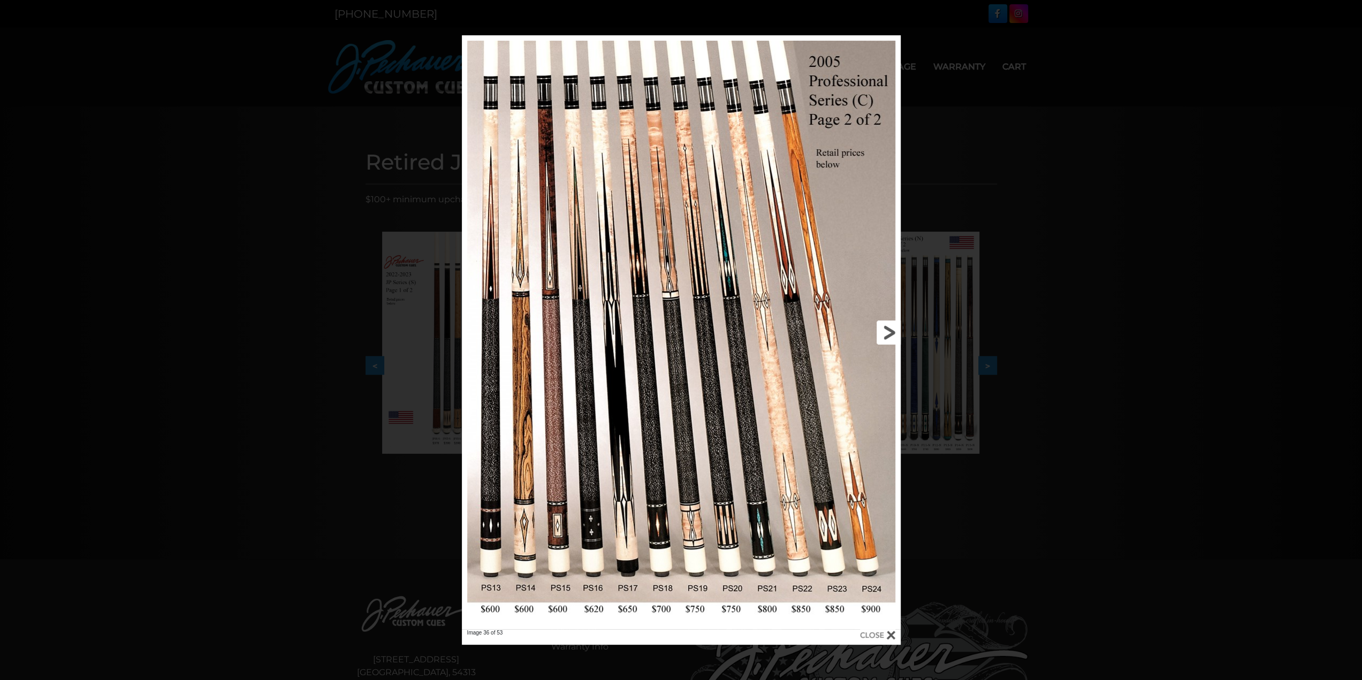
click at [886, 327] on link at bounding box center [802, 332] width 198 height 594
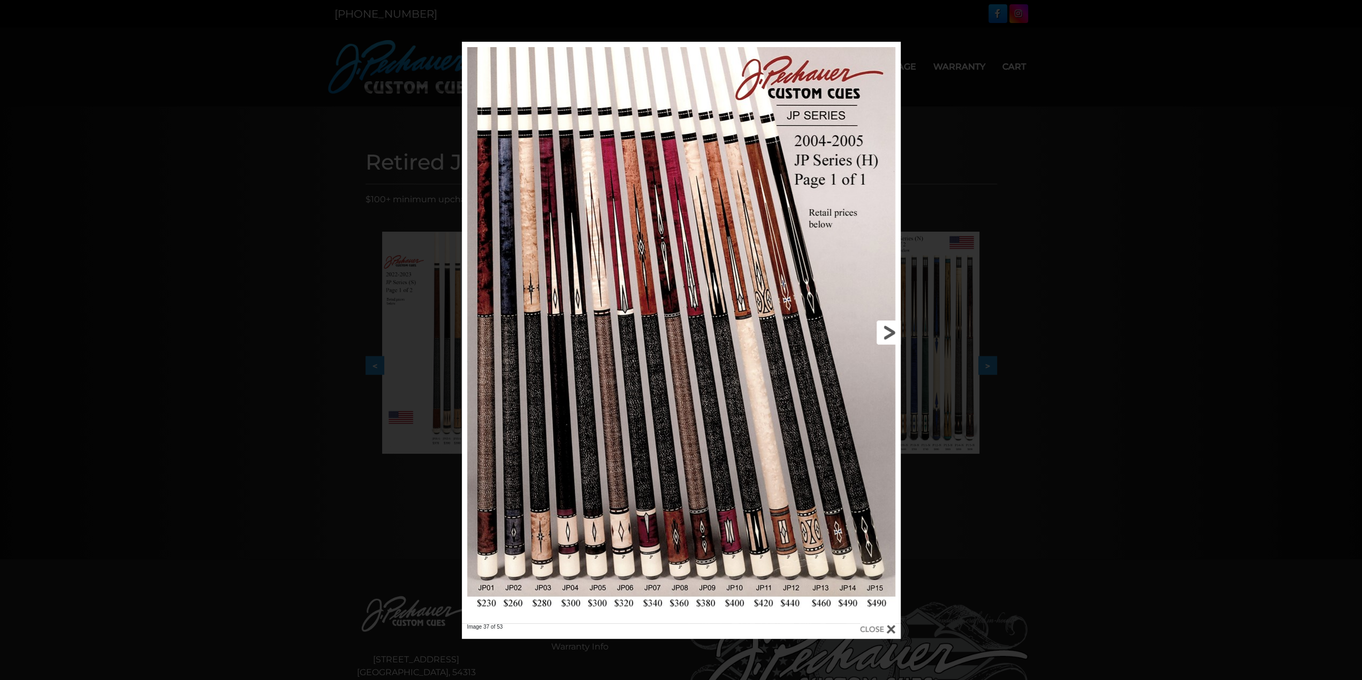
click at [886, 328] on link at bounding box center [802, 333] width 198 height 582
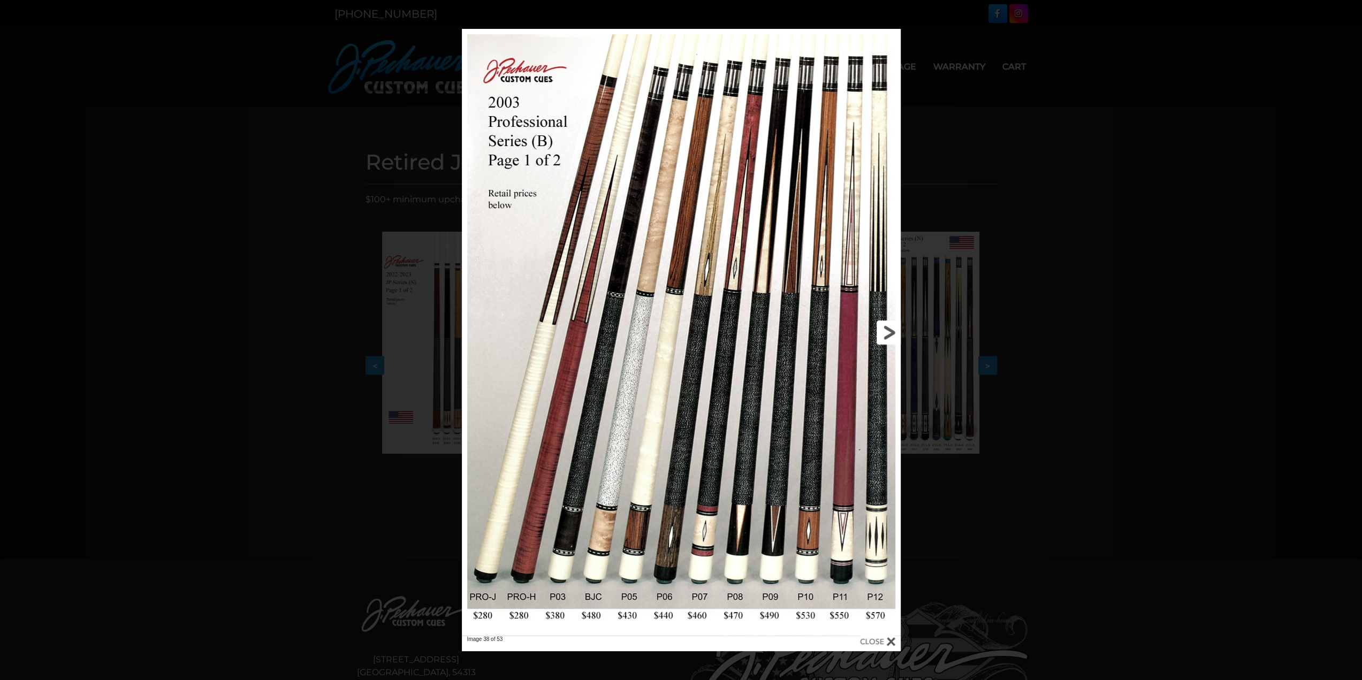
click at [889, 331] on link at bounding box center [802, 332] width 198 height 607
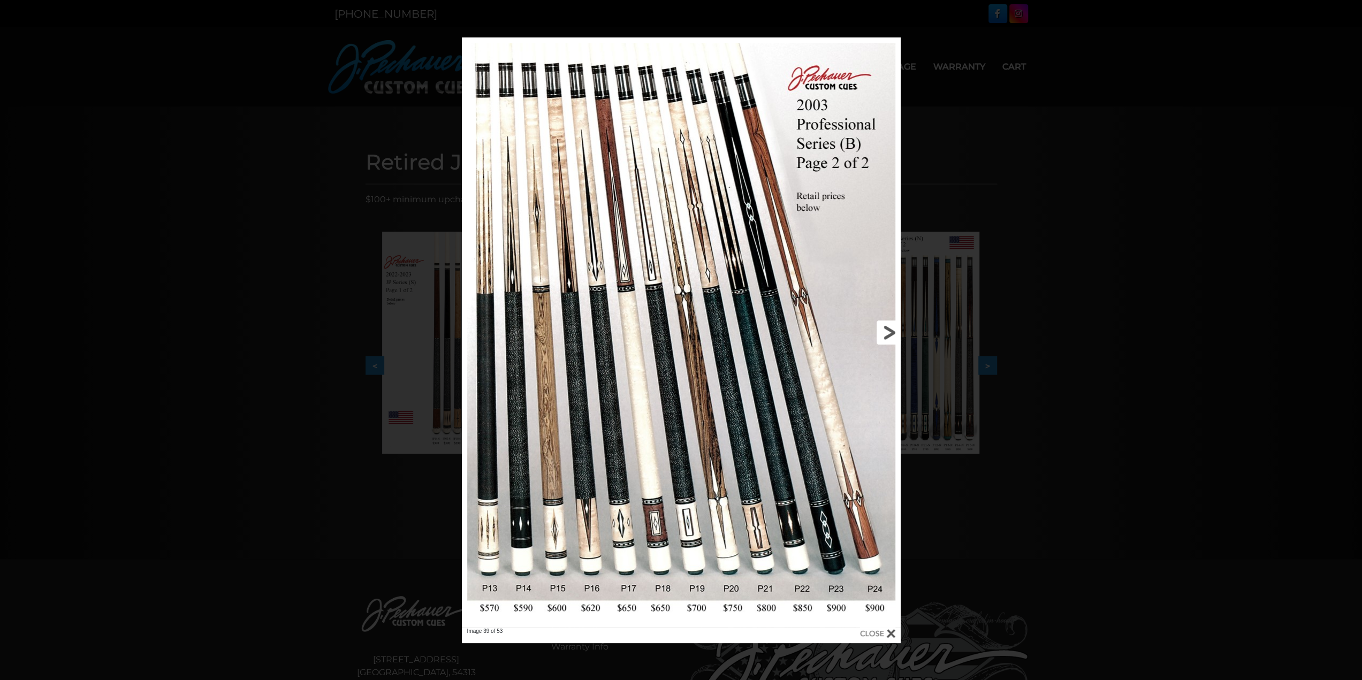
click at [889, 340] on link at bounding box center [802, 332] width 198 height 590
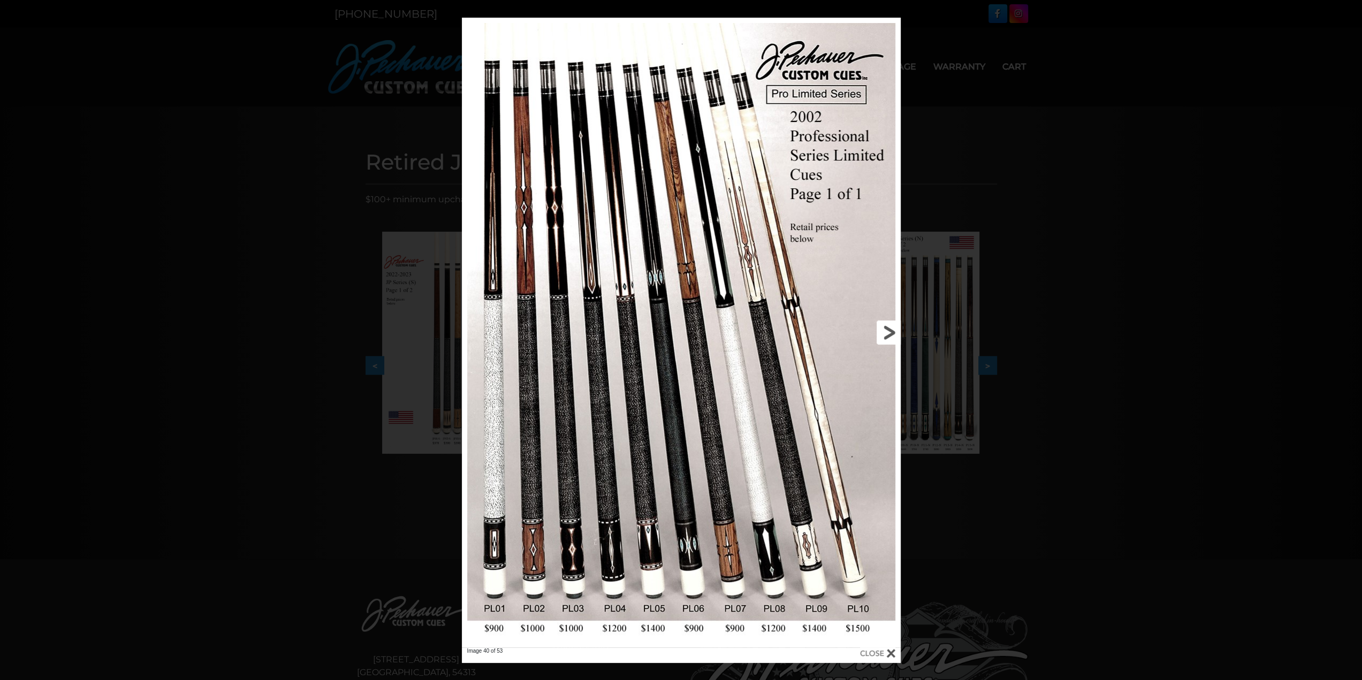
click at [889, 343] on link at bounding box center [802, 333] width 198 height 630
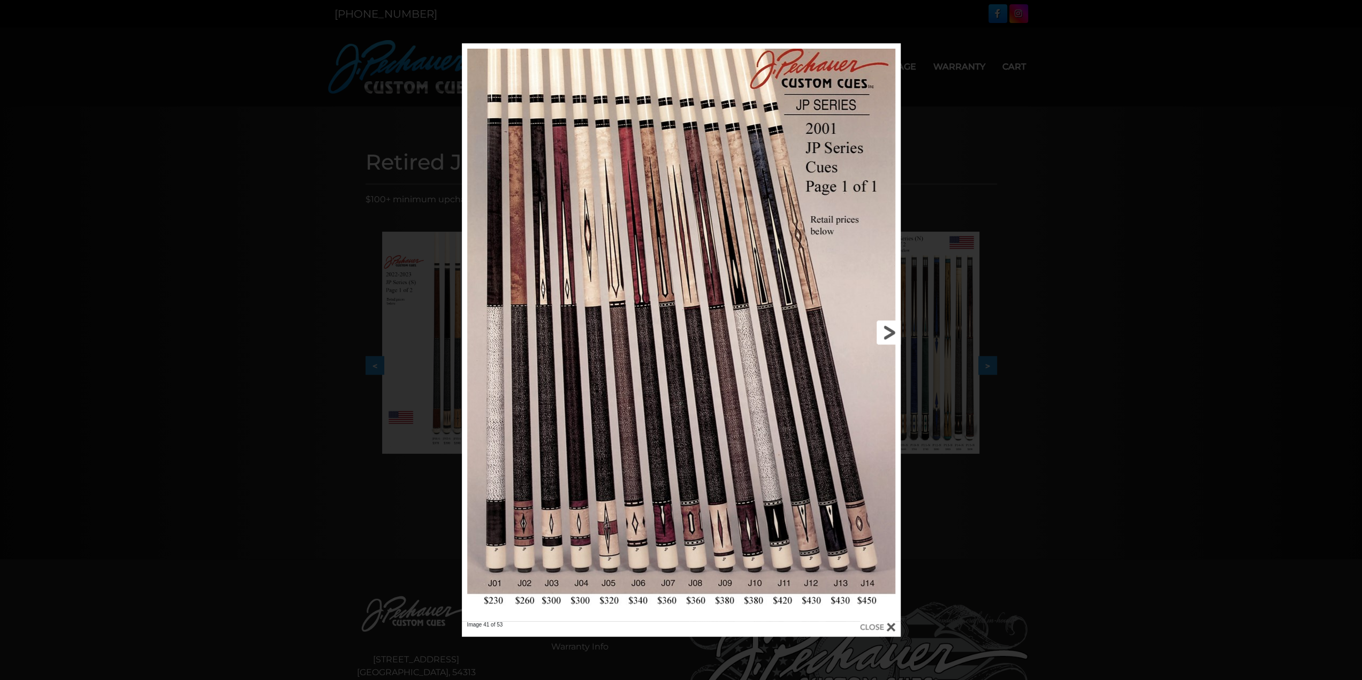
click at [889, 343] on link at bounding box center [802, 332] width 198 height 578
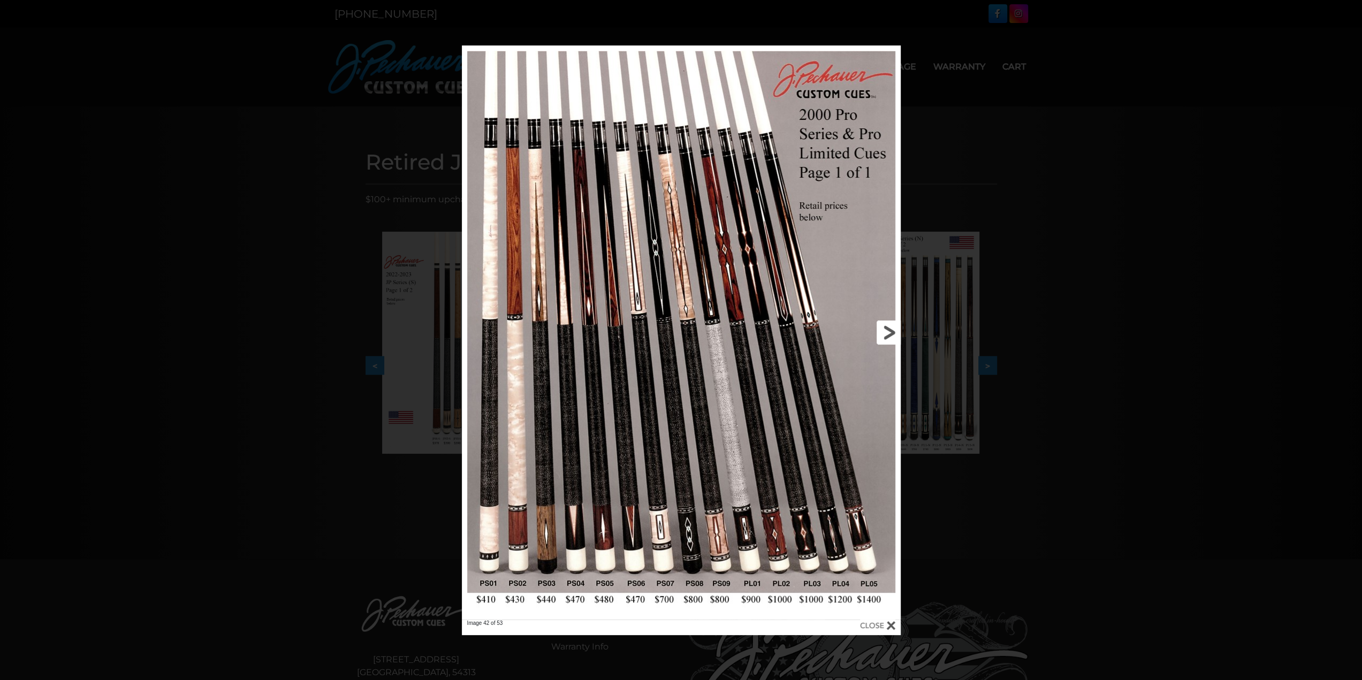
click at [889, 343] on link at bounding box center [802, 332] width 198 height 574
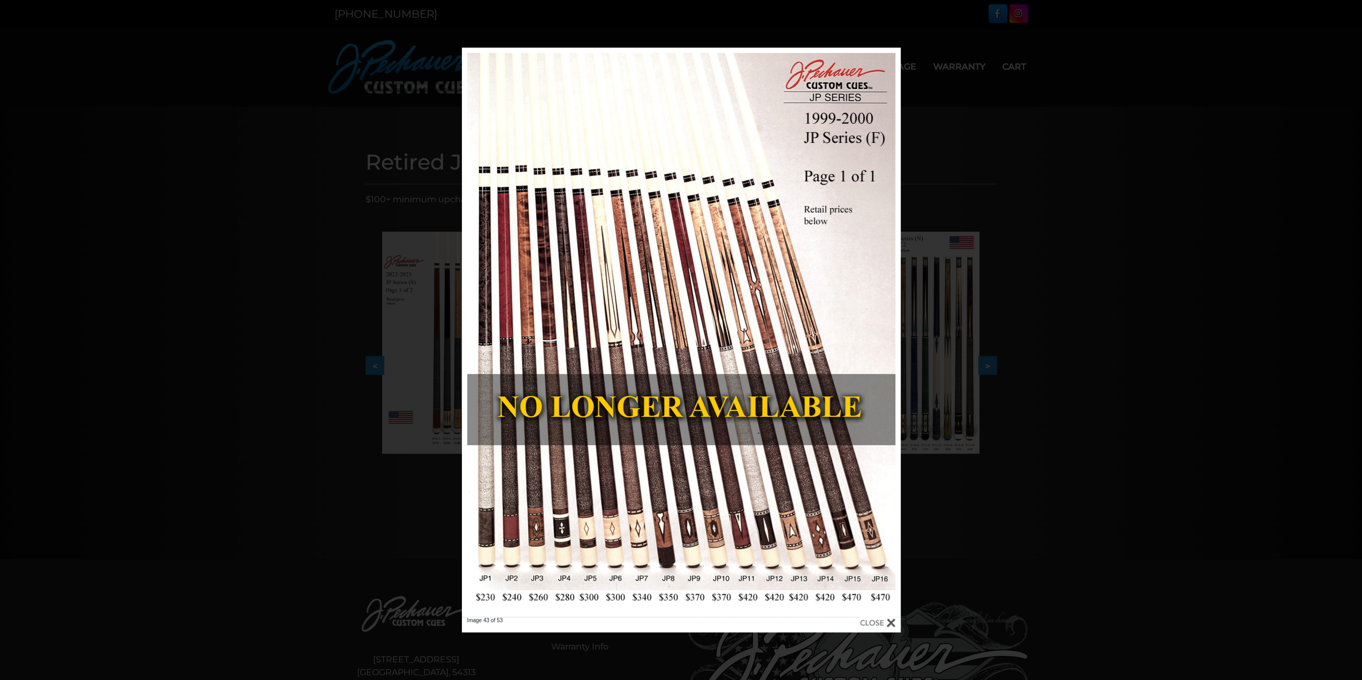
click at [1062, 372] on div "Image 43 of 53" at bounding box center [681, 340] width 1362 height 585
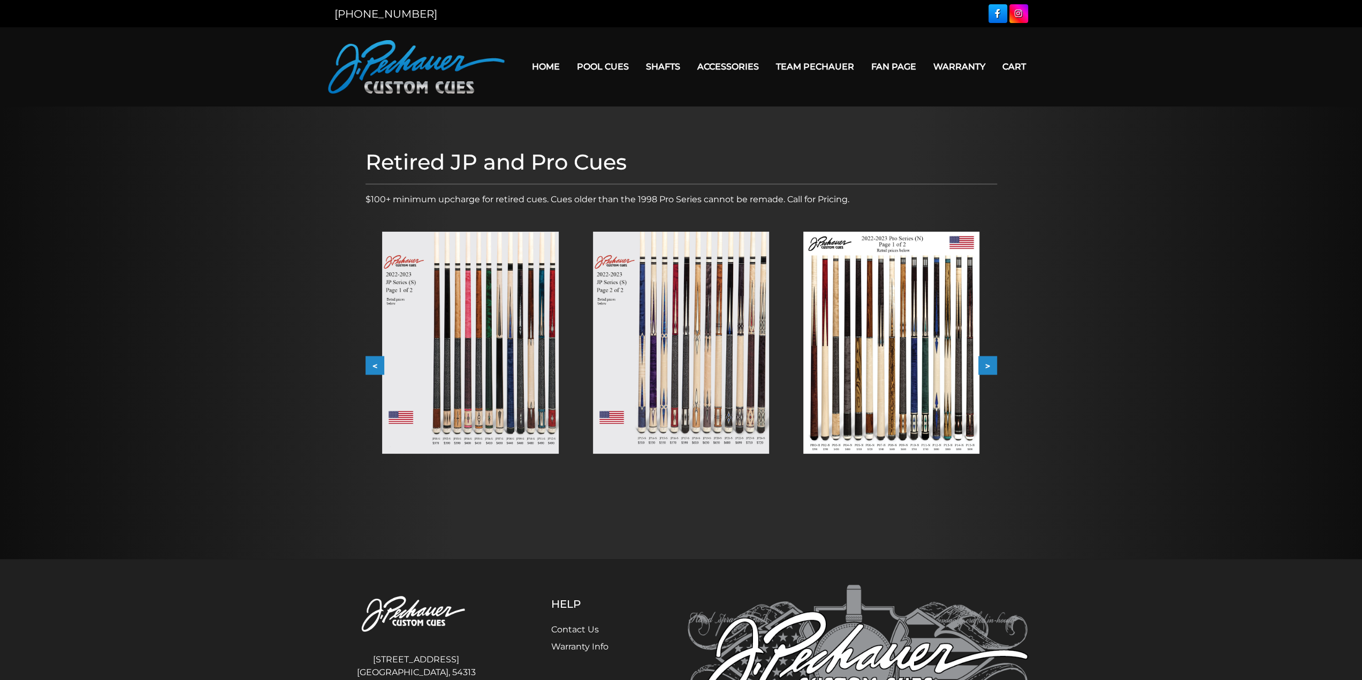
click at [882, 62] on link "Fan Page" at bounding box center [894, 66] width 62 height 27
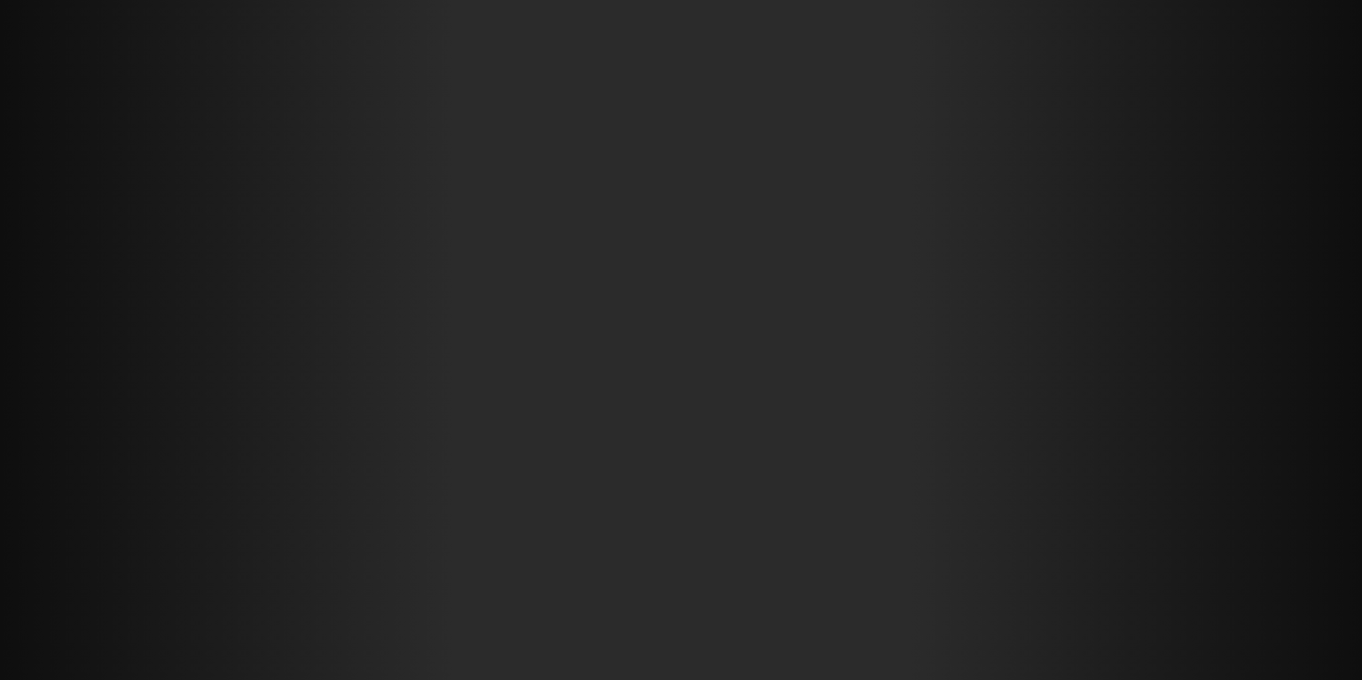
scroll to position [27875, 0]
